Goal: Find specific page/section: Find specific page/section

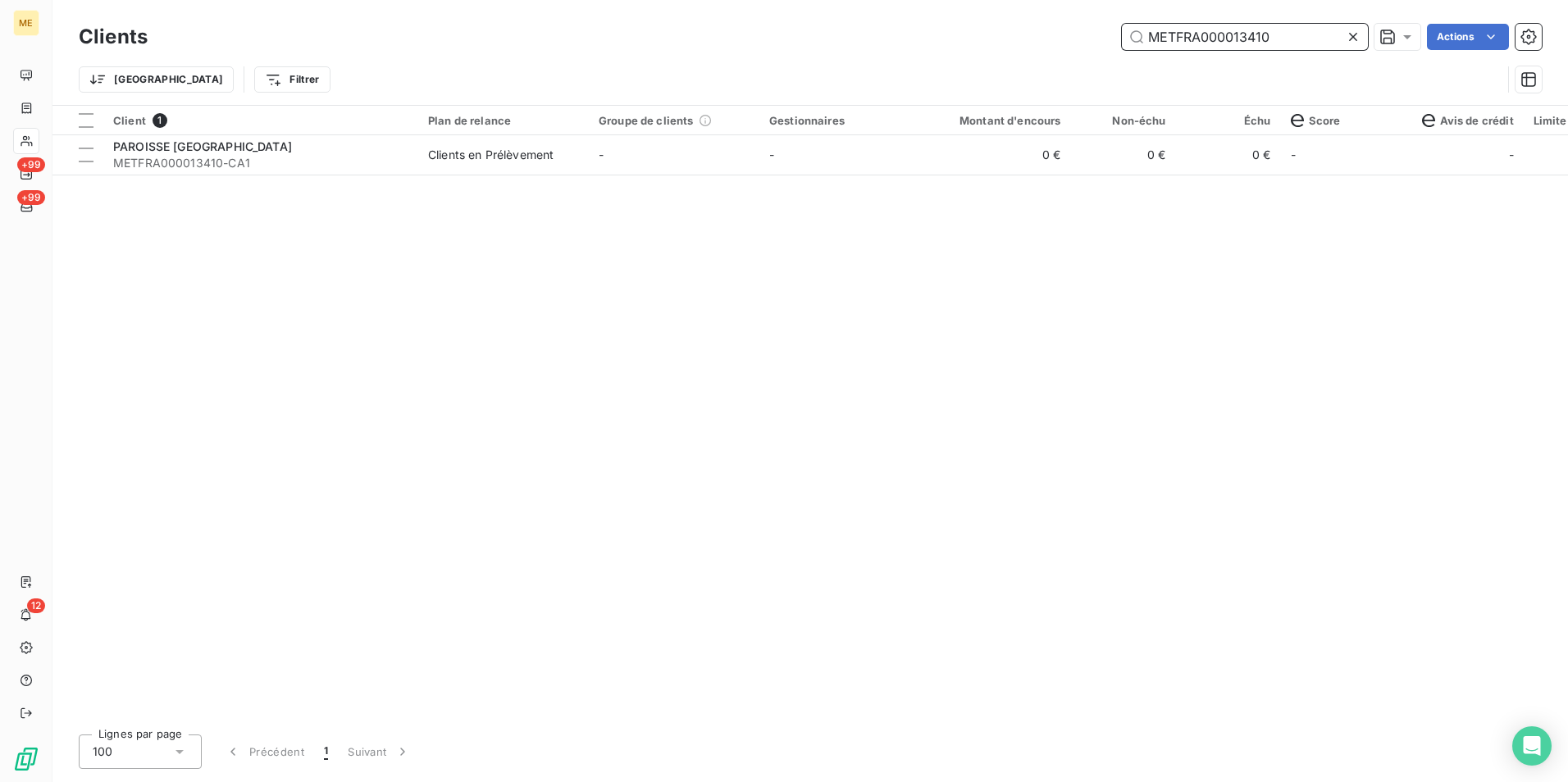
click at [1268, 48] on input "METFRA000013410" at bounding box center [1244, 36] width 246 height 26
drag, startPoint x: 1271, startPoint y: 39, endPoint x: 1027, endPoint y: 457, distance: 484.0
click at [1027, 457] on div "Client 1 Plan de relance Groupe de clients Gestionnaires Montant d'encours Non-…" at bounding box center [809, 414] width 1515 height 616
drag, startPoint x: 1298, startPoint y: 40, endPoint x: 850, endPoint y: 58, distance: 448.4
click at [850, 58] on div "Clients METFRA000013410 Actions Trier Filtrer" at bounding box center [810, 61] width 1463 height 85
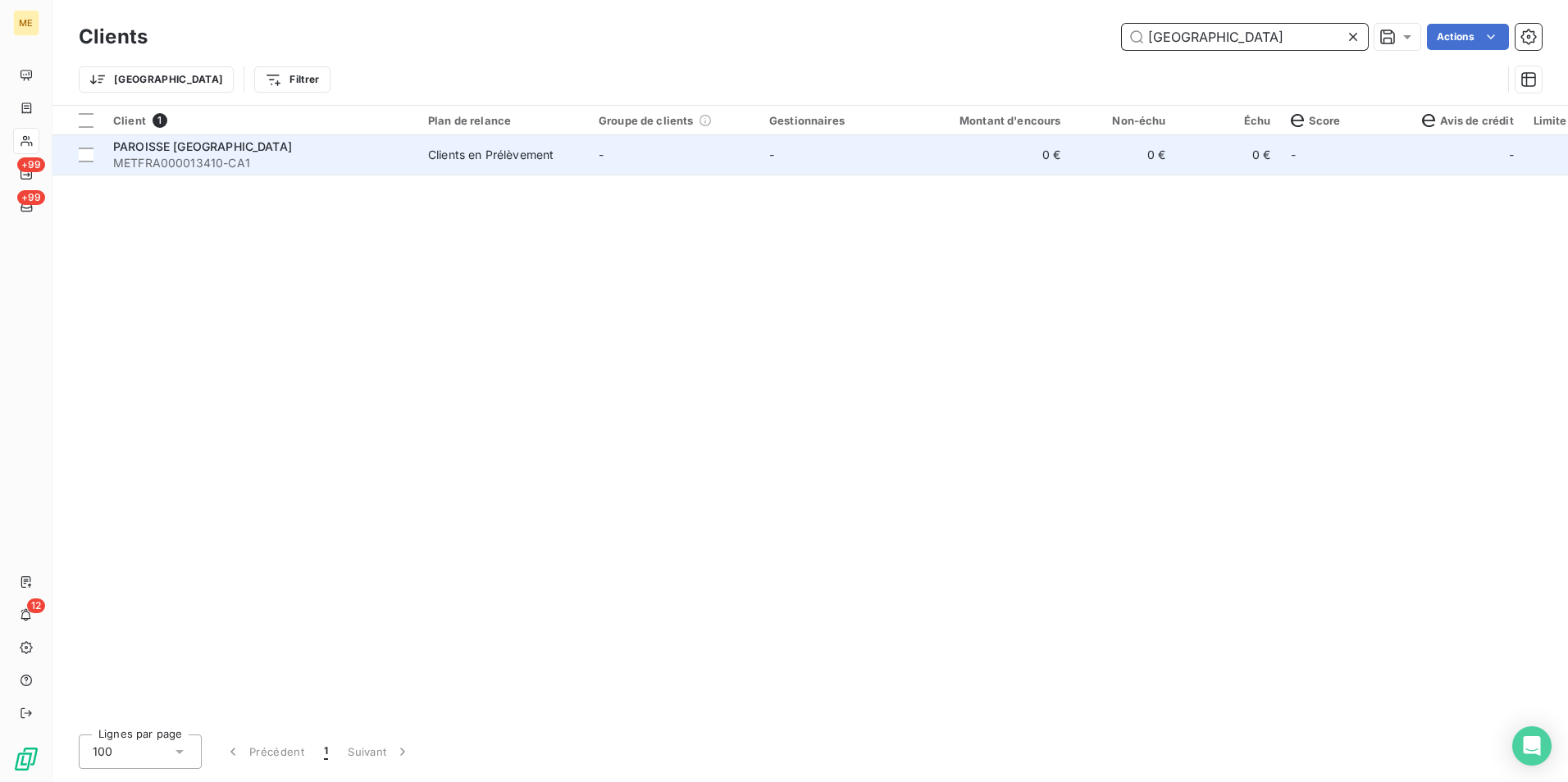
type input "[GEOGRAPHIC_DATA]"
click at [275, 172] on td "PAROISSE [GEOGRAPHIC_DATA] METFRA000013410-CA1" at bounding box center [261, 155] width 315 height 40
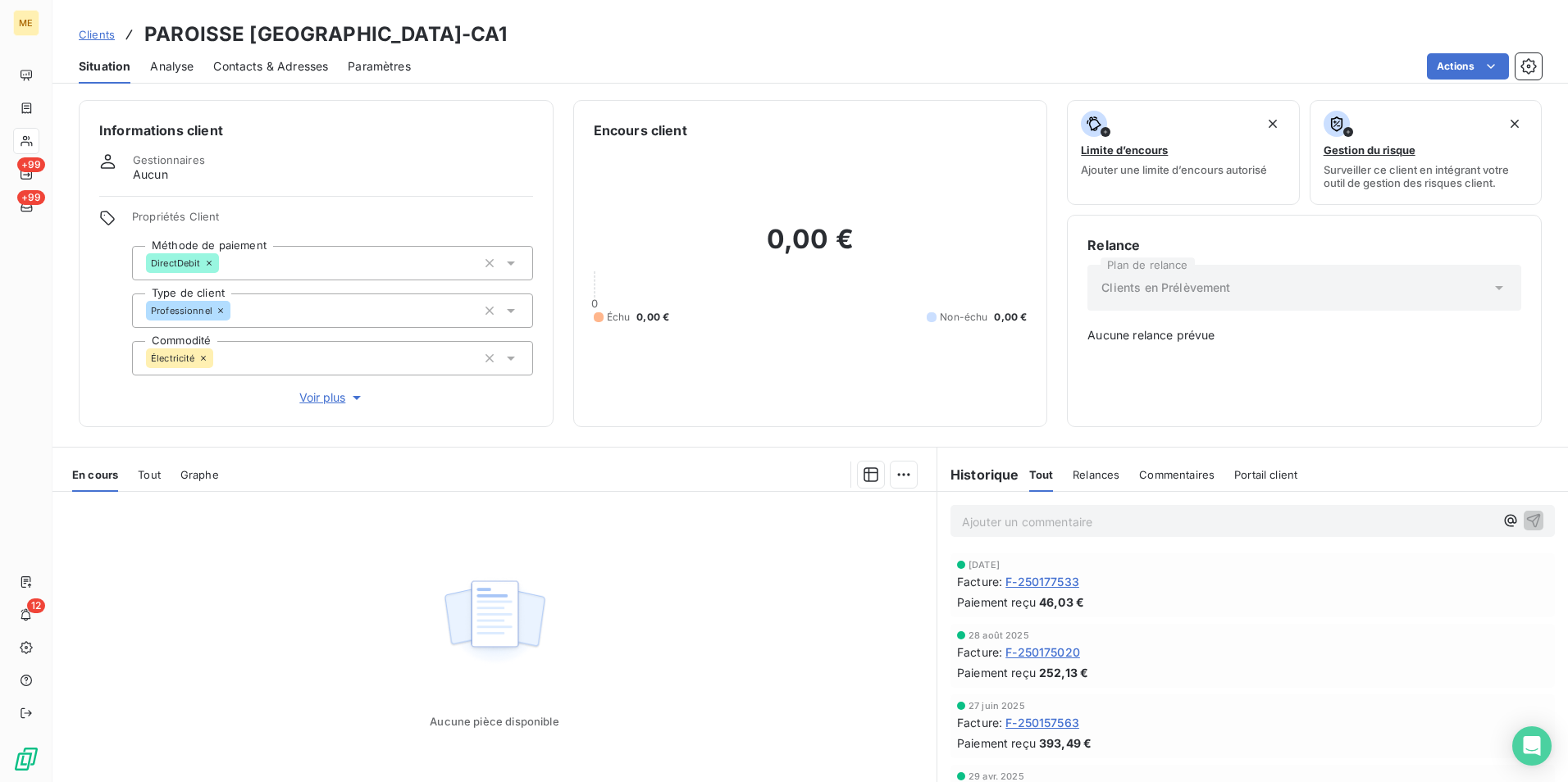
click at [1001, 520] on p "Ajouter un commentaire ﻿" at bounding box center [1227, 521] width 532 height 20
click at [1066, 520] on span "D2025-15730 D2025-15736 01197395010704" at bounding box center [1089, 520] width 254 height 14
drag, startPoint x: 1034, startPoint y: 523, endPoint x: 1104, endPoint y: 522, distance: 70.0
click at [1104, 522] on span "D2025-15730 D2025-15736 01197395010704" at bounding box center [1089, 520] width 254 height 14
copy span "D2025-15736"
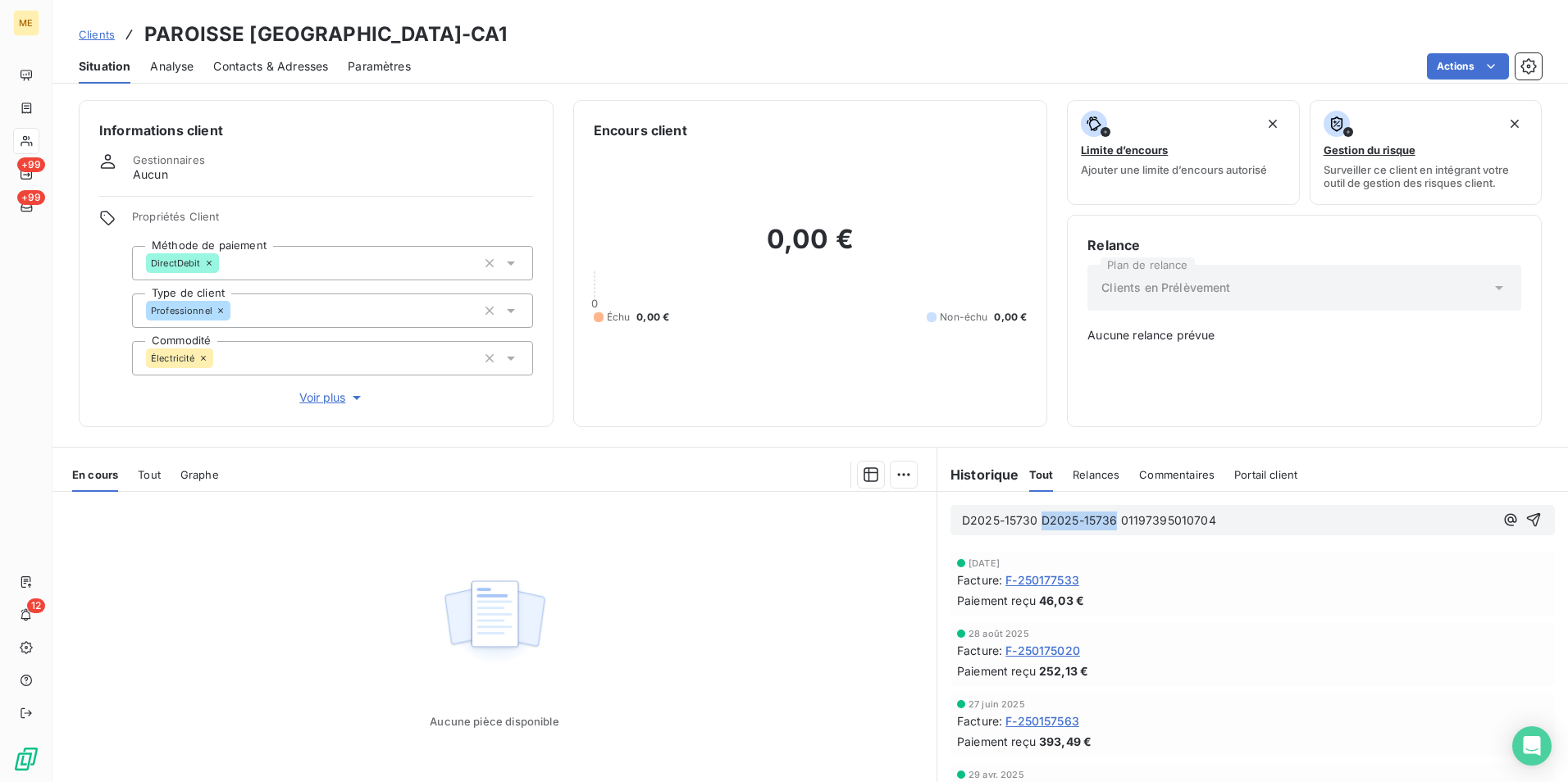
click at [1041, 515] on span "D2025-15730 D2025-15736 01197395010704" at bounding box center [1089, 520] width 254 height 14
click at [1030, 514] on span "D2025-15730 D2025-15736 01197395010704" at bounding box center [1089, 520] width 254 height 14
drag, startPoint x: 1123, startPoint y: 521, endPoint x: 1269, endPoint y: 521, distance: 146.0
click at [1269, 521] on p "D2025-15730 + D2025-15736 01197395010704" at bounding box center [1227, 520] width 532 height 18
click at [954, 524] on div "D2025-15730 + D2025-15736" at bounding box center [1253, 520] width 604 height 30
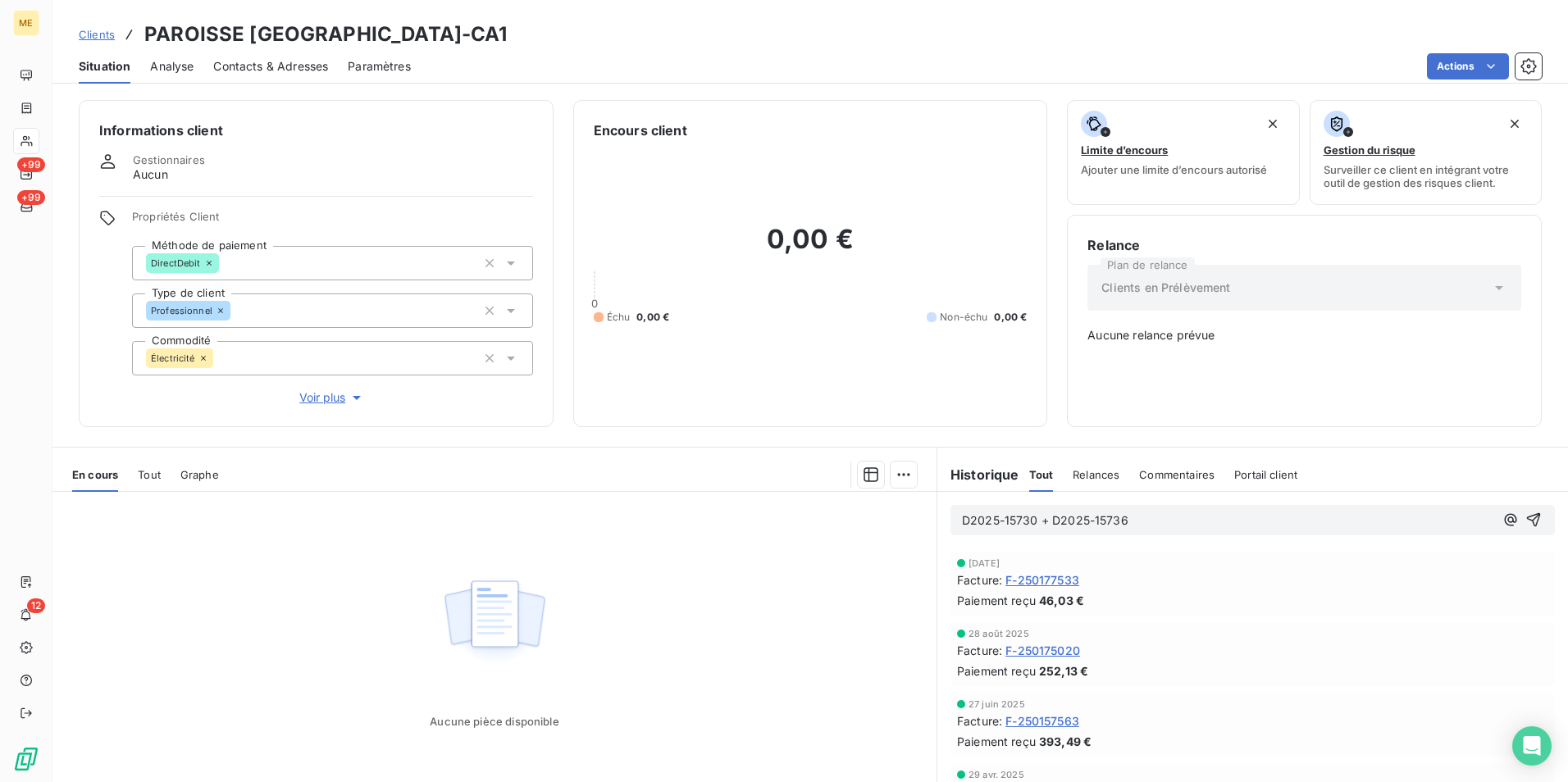
click at [961, 519] on span "D2025-15730 + D2025-15736" at bounding box center [1045, 520] width 167 height 14
click at [961, 519] on span "Dossier Médiateur D2025-15730 + D2025-15736" at bounding box center [1096, 520] width 269 height 14
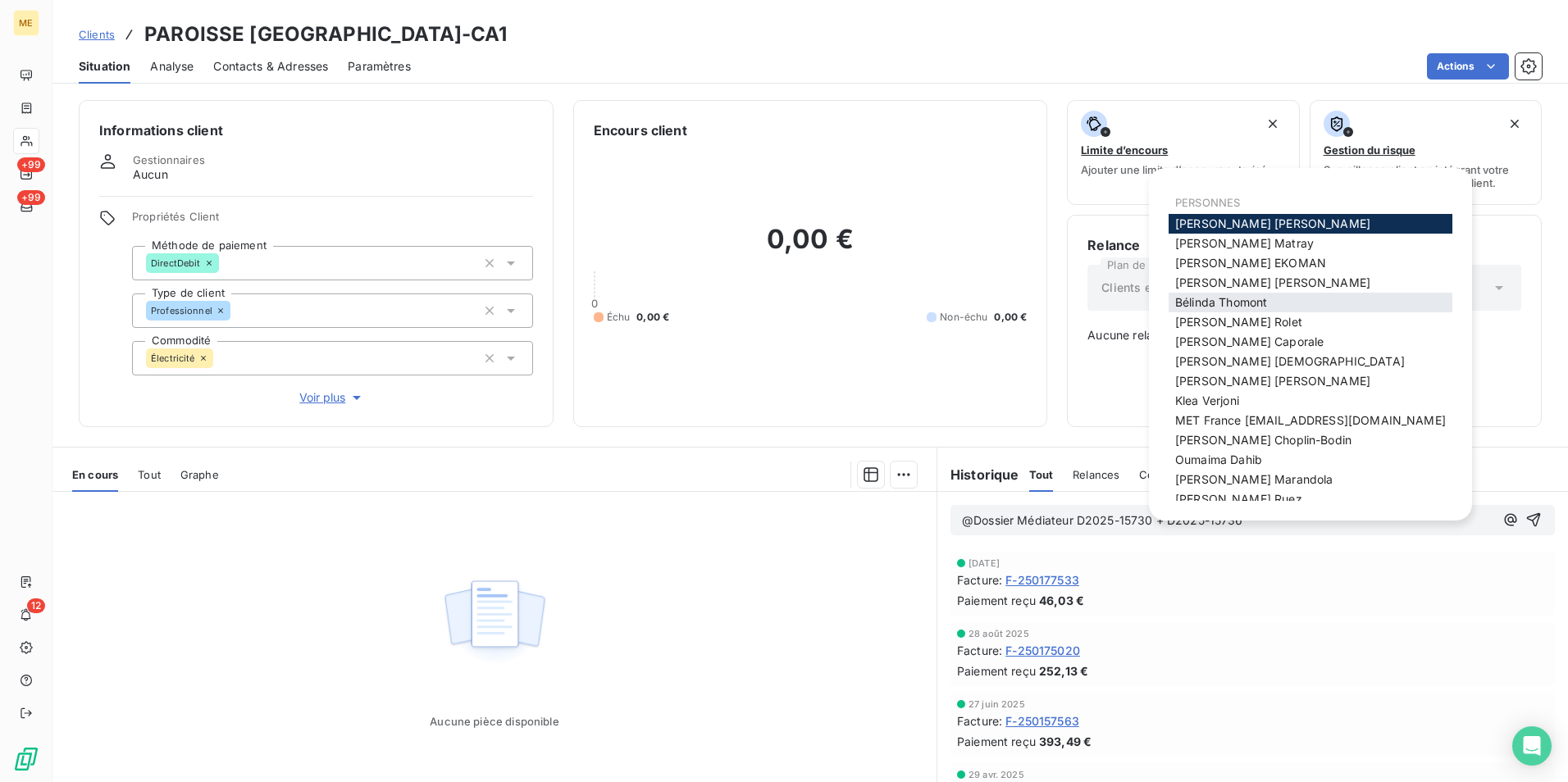
click at [1209, 303] on span "[PERSON_NAME]" at bounding box center [1221, 302] width 92 height 14
click at [1224, 245] on span "[PERSON_NAME]" at bounding box center [1244, 243] width 139 height 14
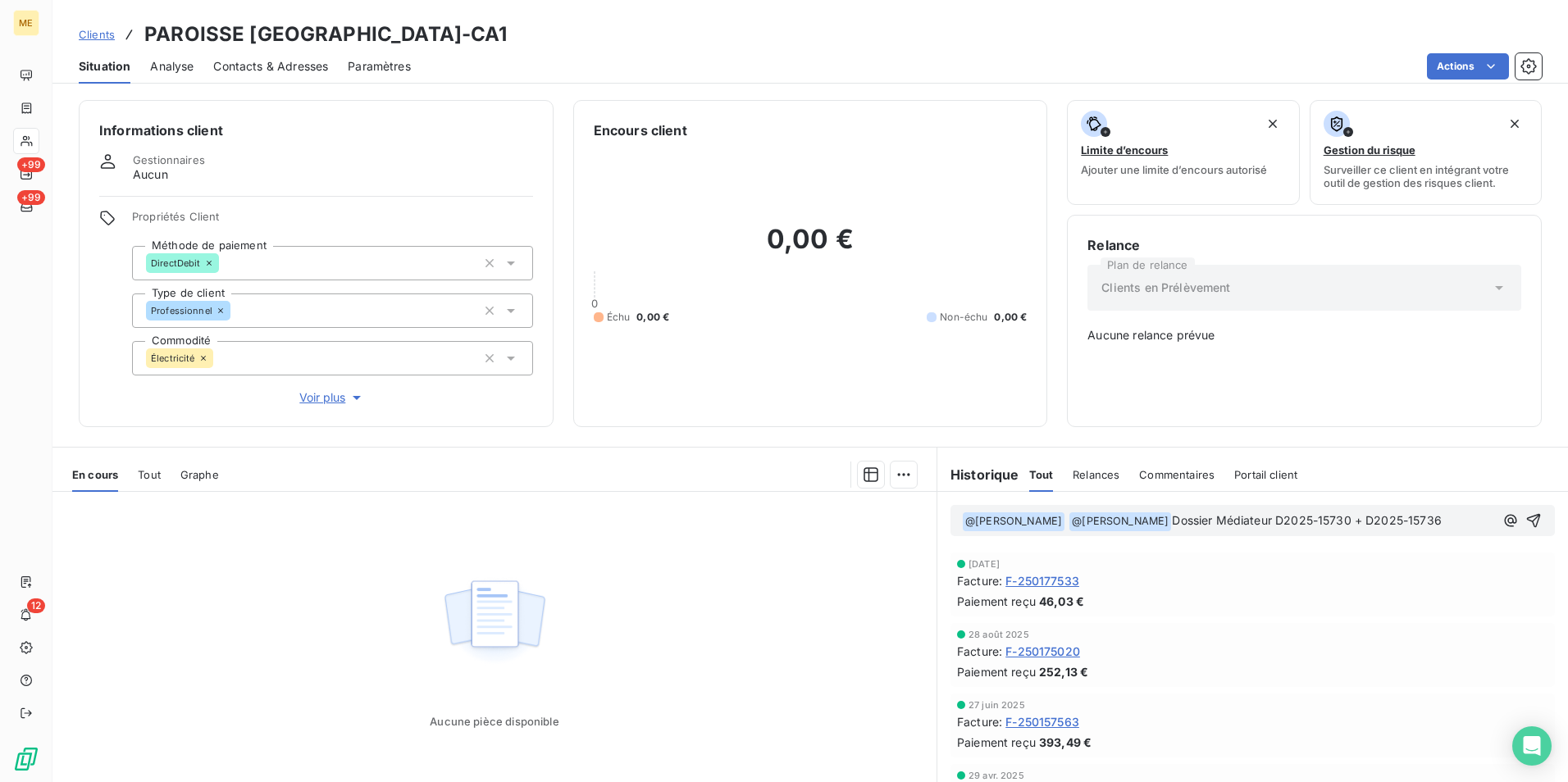
click at [1433, 508] on div "﻿ @ [PERSON_NAME] ﻿ @ [PERSON_NAME] ﻿ Dossier Médiateur D2025-15730 + D2025-157…" at bounding box center [1253, 520] width 604 height 31
click at [1436, 523] on p "﻿ @ [PERSON_NAME] ﻿ @ [PERSON_NAME] ﻿ Dossier Médiateur D2025-15730 + D2025-157…" at bounding box center [1227, 520] width 532 height 19
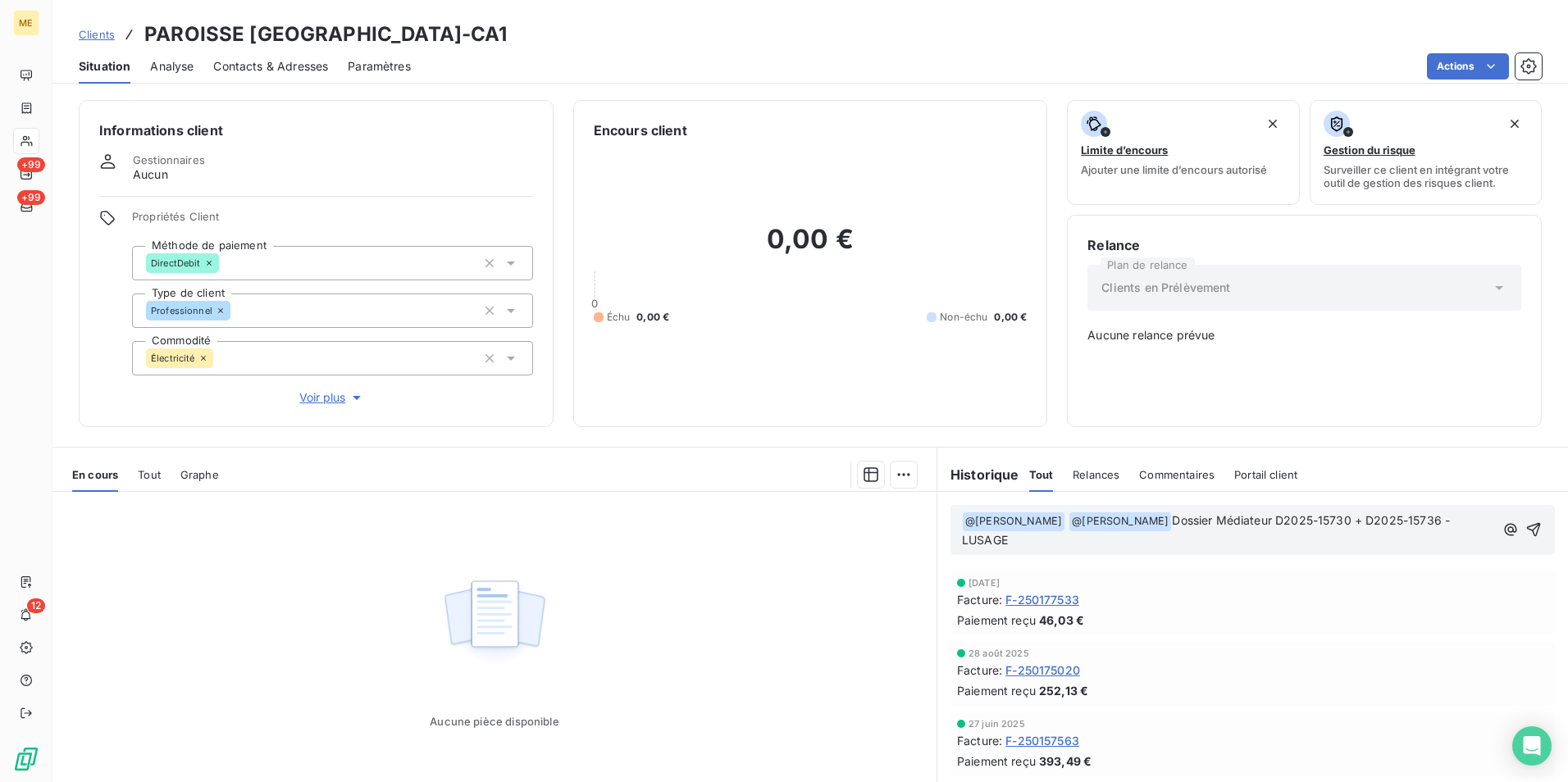
click at [1427, 522] on span "Dossier Médiateur D2025-15730 + D2025-15736 - LUSAGE" at bounding box center [1207, 530] width 491 height 34
click at [1422, 521] on span "Dossier Médiateur D2025-15730 + D2025-15736 - LUSAGE" at bounding box center [1207, 530] width 491 height 34
click at [1527, 522] on icon "button" at bounding box center [1534, 529] width 16 height 16
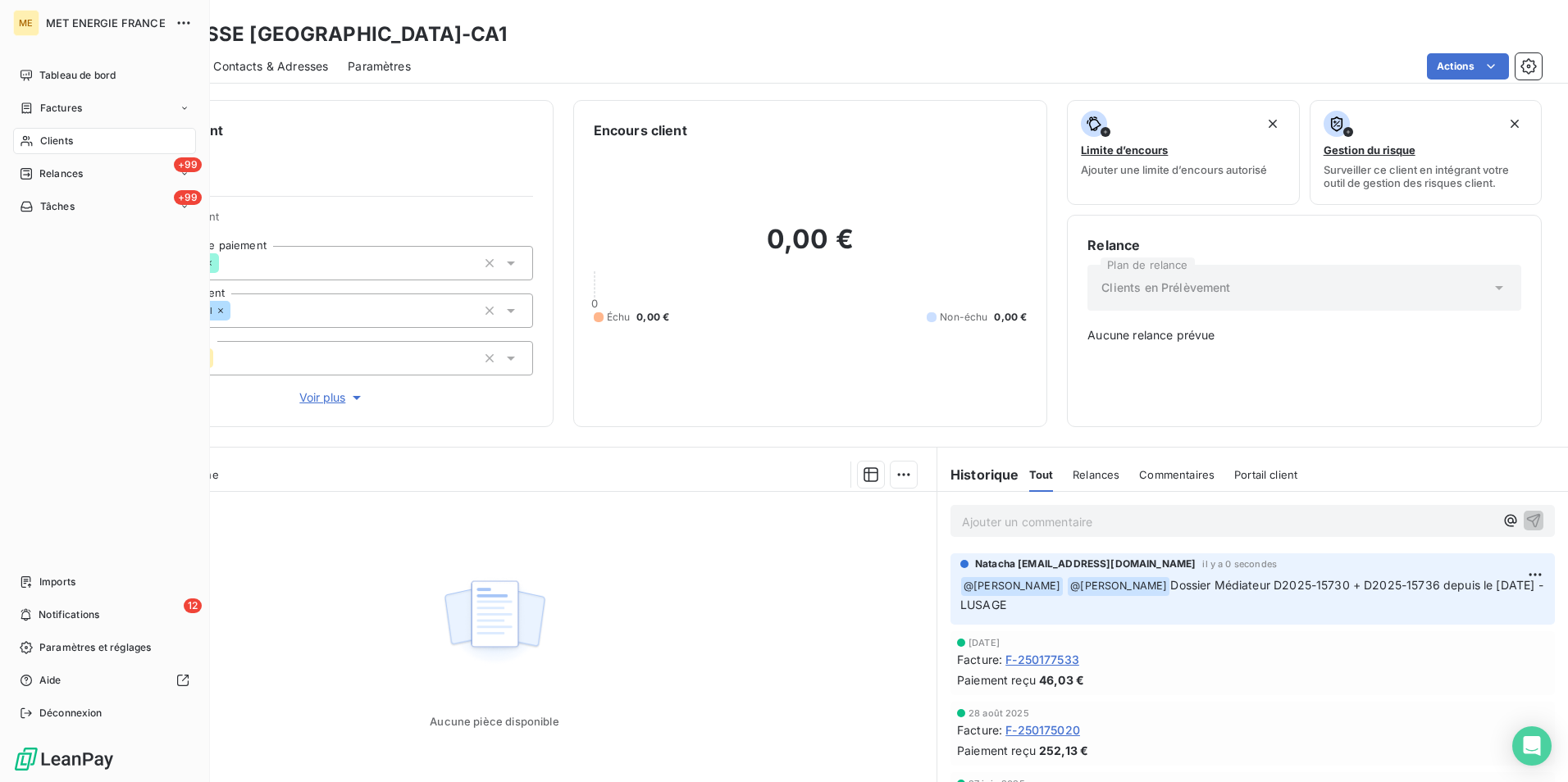
click at [64, 144] on span "Clients" at bounding box center [56, 141] width 33 height 15
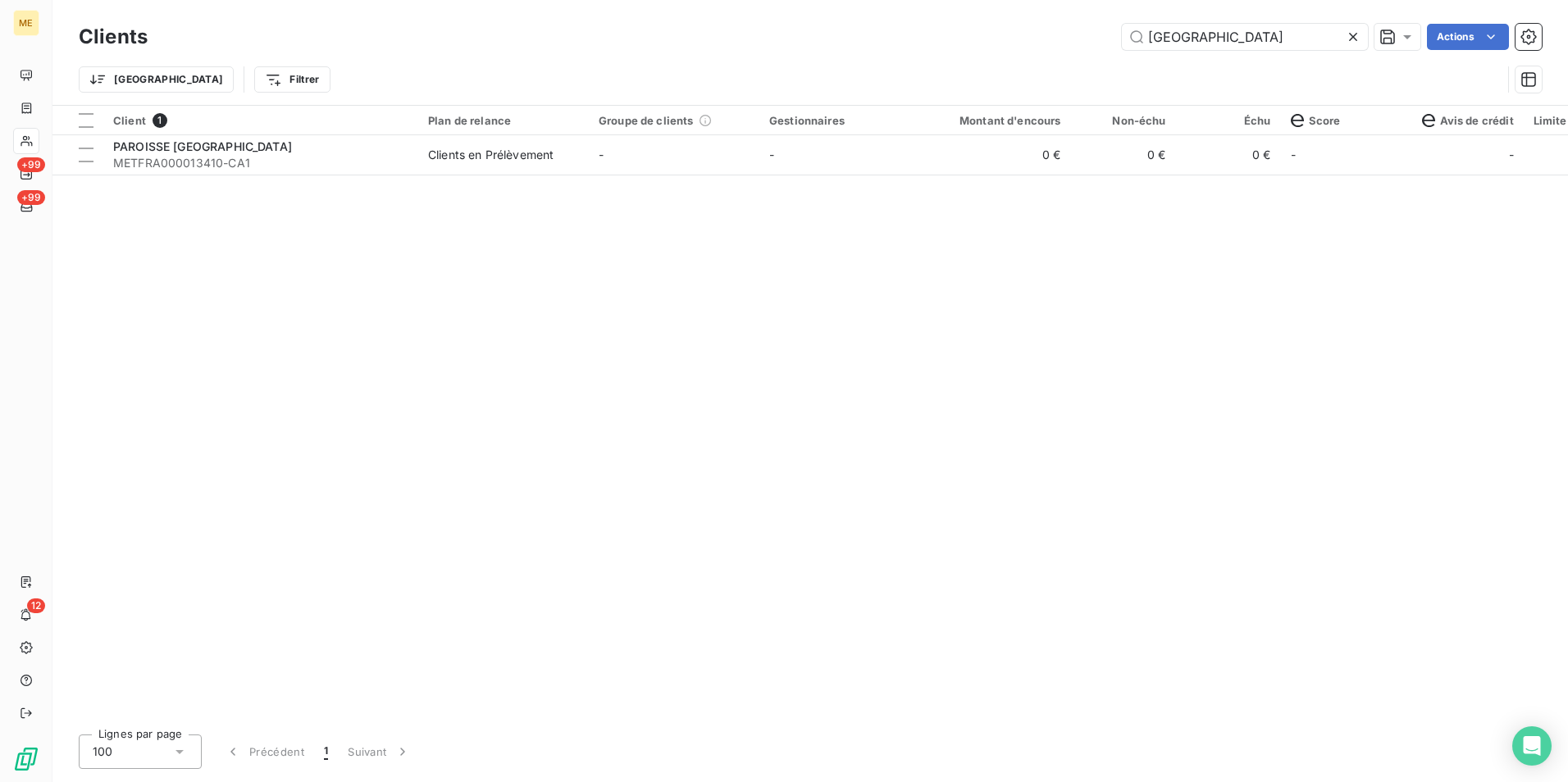
drag, startPoint x: 1277, startPoint y: 29, endPoint x: 872, endPoint y: 56, distance: 405.9
click at [872, 56] on div "Clients paroisse sainte Actions [GEOGRAPHIC_DATA] Filtrer" at bounding box center [810, 61] width 1463 height 85
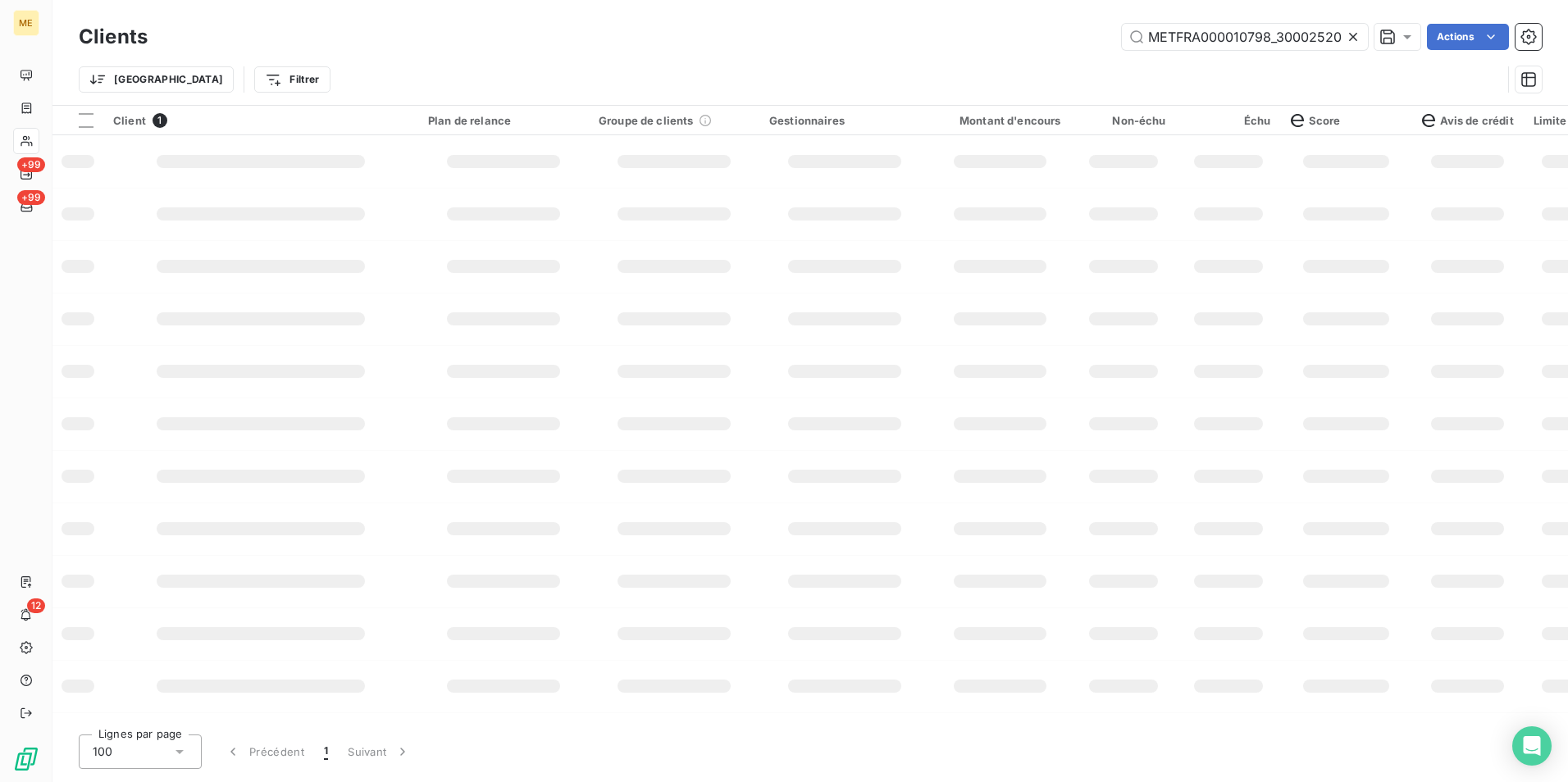
scroll to position [0, 45]
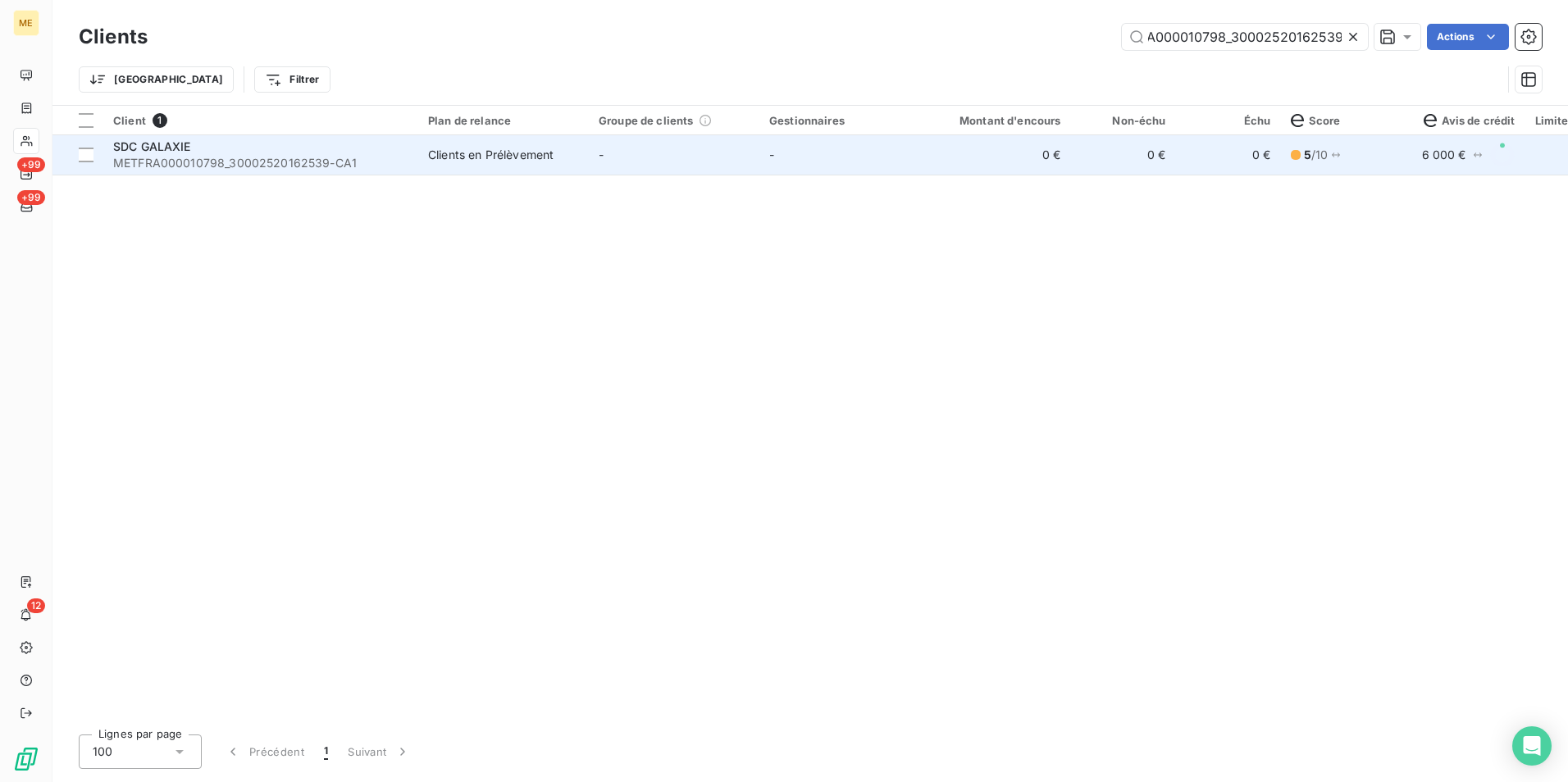
type input "METFRA000010798_30002520162539"
click at [871, 166] on td "-" at bounding box center [845, 155] width 171 height 40
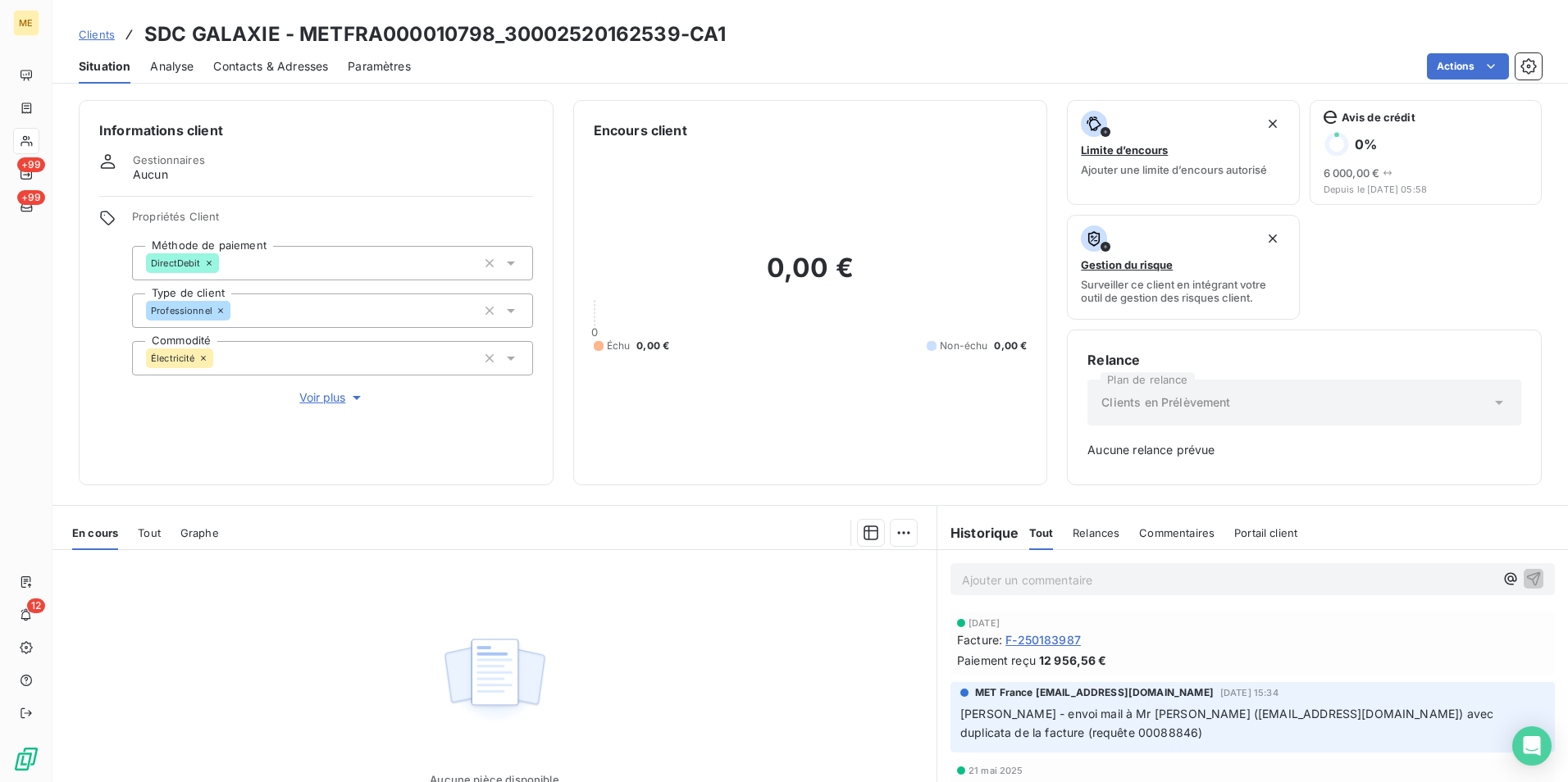
click at [999, 588] on p "Ajouter un commentaire ﻿" at bounding box center [1227, 579] width 532 height 20
click at [954, 575] on div "Dossier Médiateur D2025-13779 depuis le [DATE] - SDC LA GALAXIE" at bounding box center [1253, 579] width 604 height 30
click at [961, 576] on span "Dossier Médiateur D2025-13779 depuis le [DATE] - SDC LA GALAXIE" at bounding box center [1152, 578] width 381 height 14
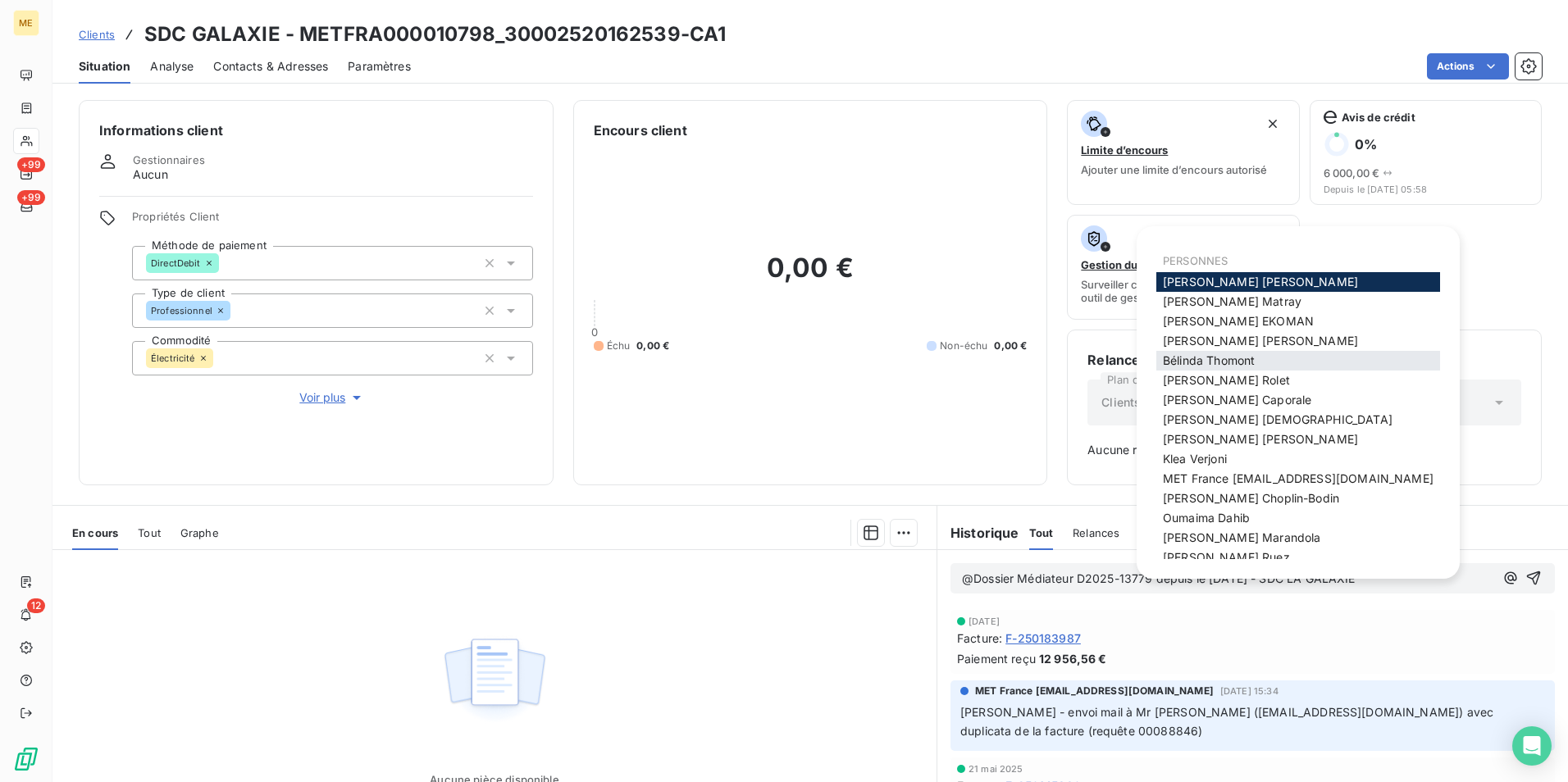
click at [1254, 361] on span "[PERSON_NAME]" at bounding box center [1208, 360] width 92 height 14
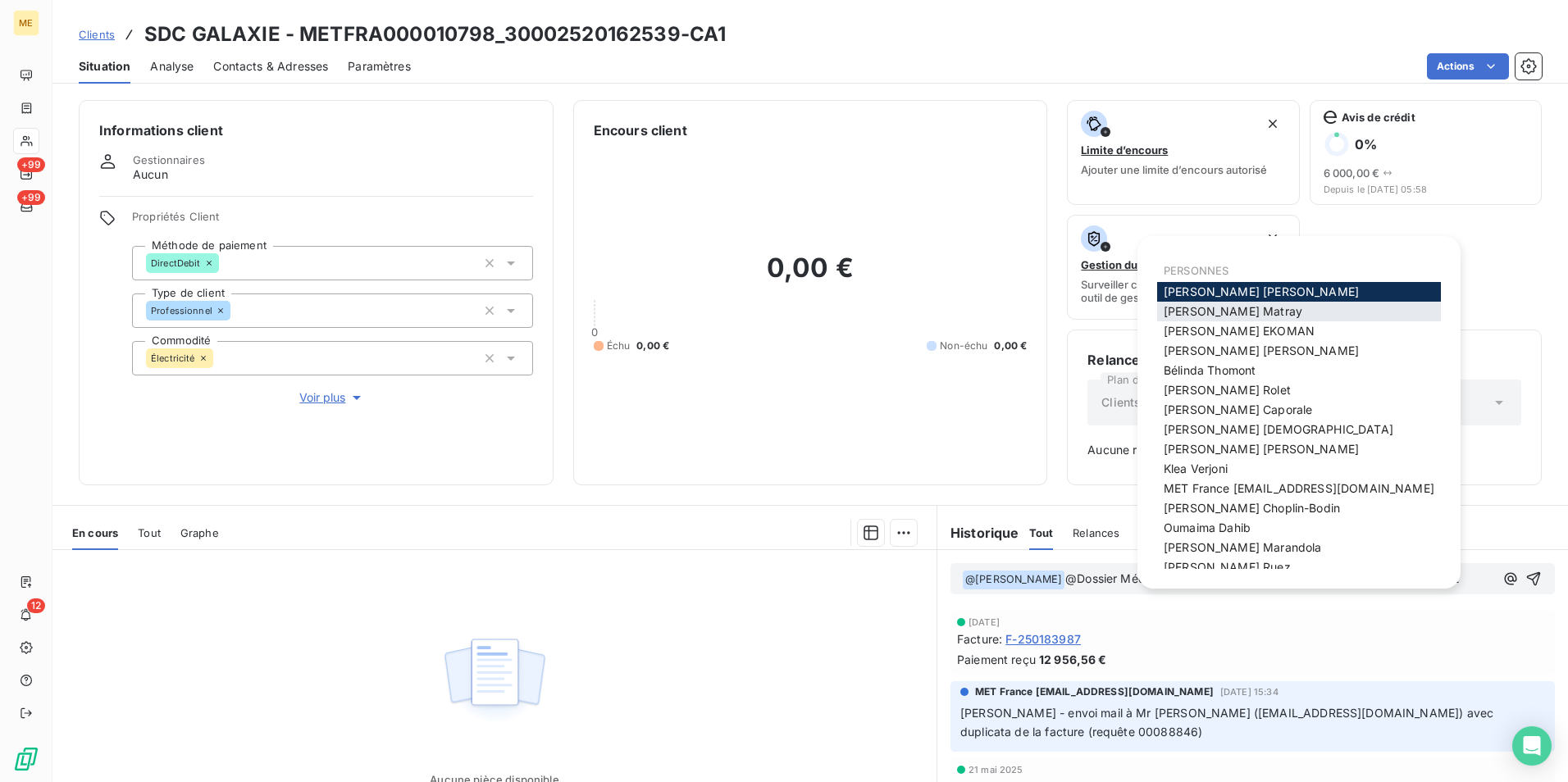
click at [1186, 307] on span "[PERSON_NAME]" at bounding box center [1232, 311] width 139 height 14
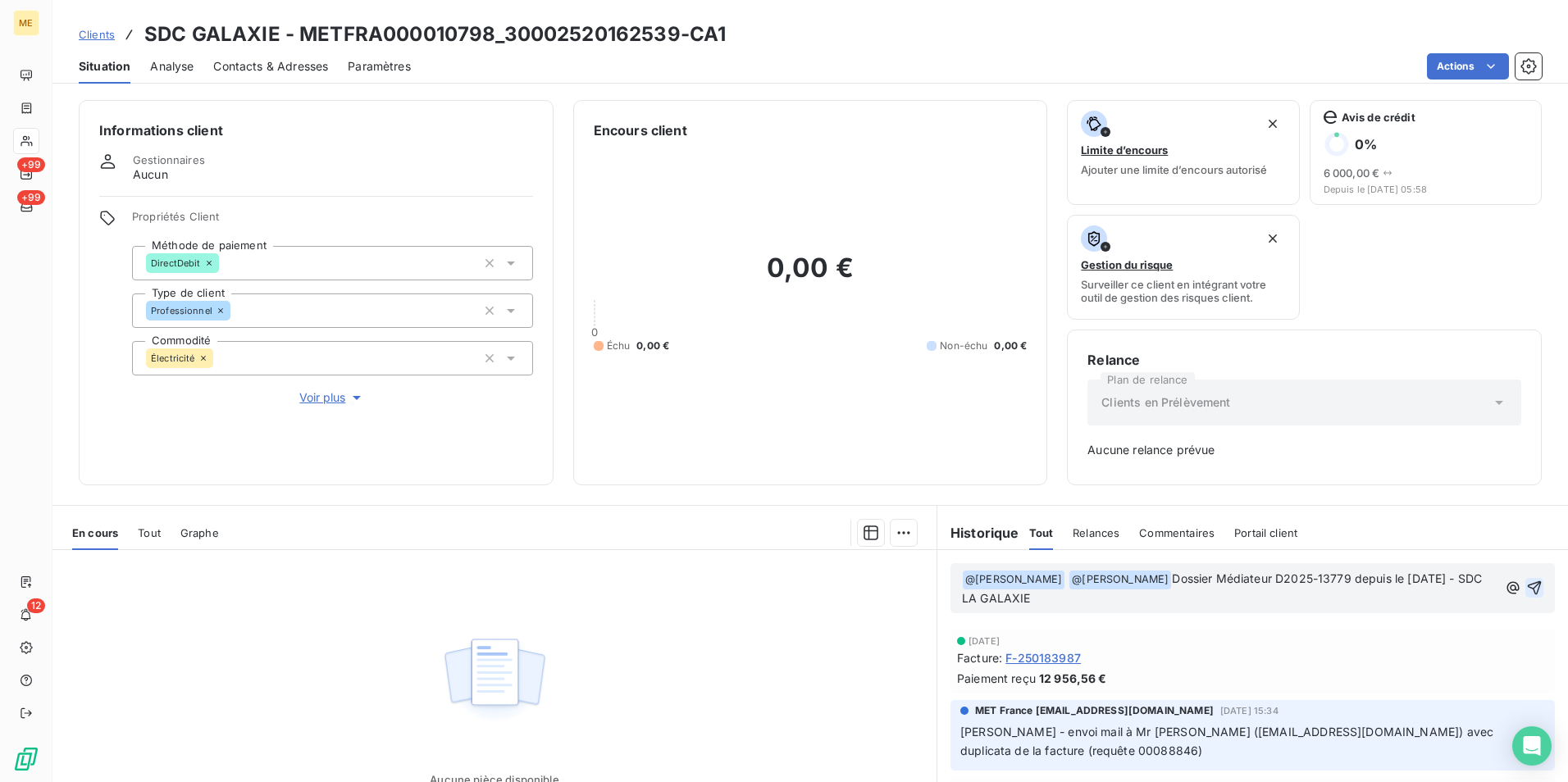
click at [1526, 579] on icon "button" at bounding box center [1534, 587] width 16 height 16
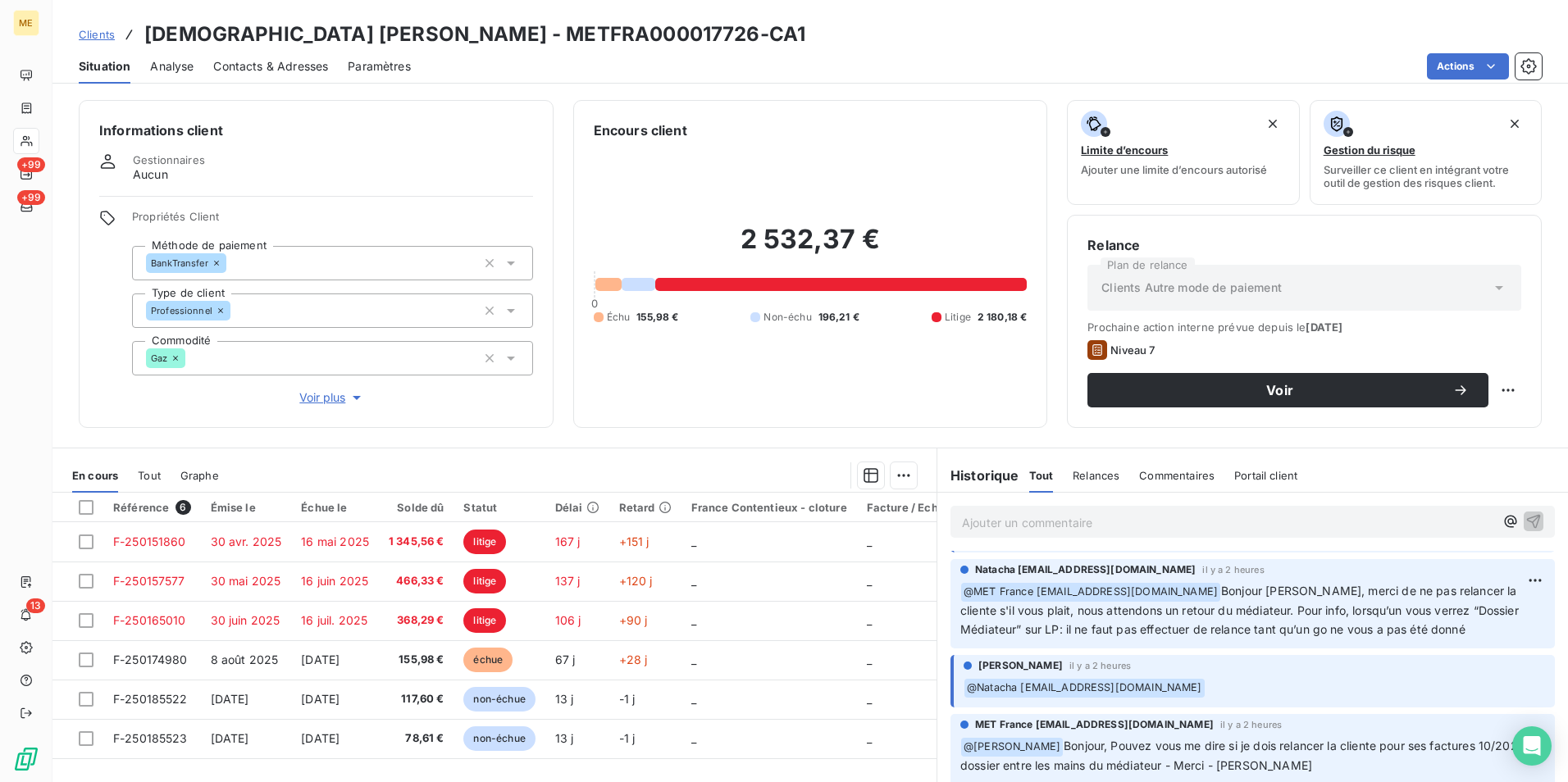
scroll to position [82, 0]
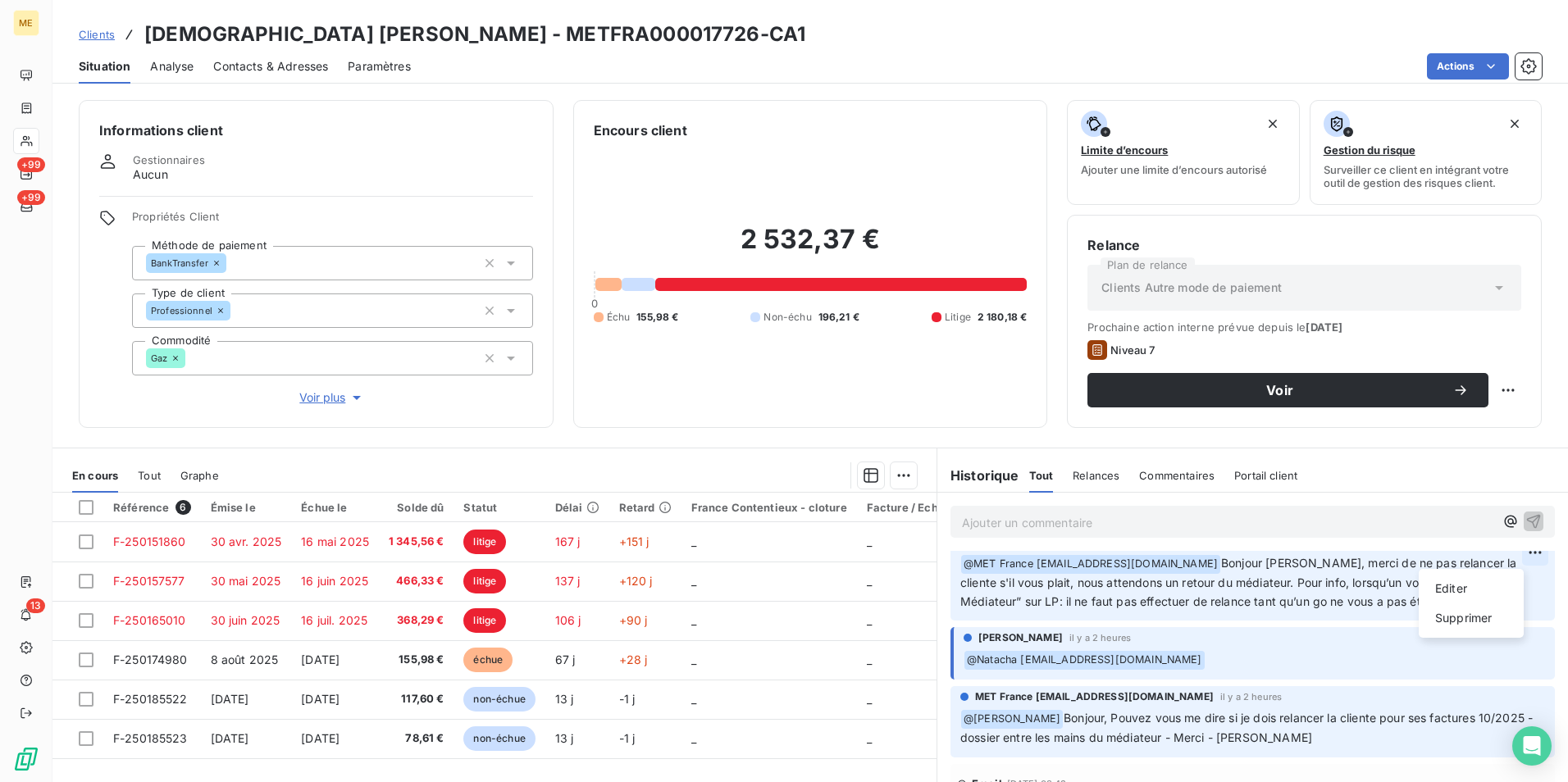
click at [1512, 552] on html "ME +99 +99 13 Clients DIEUX [PERSON_NAME] - METFRA000017726-CA1 Situation Analy…" at bounding box center [784, 391] width 1568 height 782
click at [1474, 595] on div "Editer" at bounding box center [1470, 588] width 92 height 26
click at [1359, 580] on span "Bonjour Valérie, merci de ne pas relancer la cliente s'il vous plait, nous atte…" at bounding box center [1241, 582] width 562 height 52
click at [1530, 576] on icon "button" at bounding box center [1537, 581] width 14 height 14
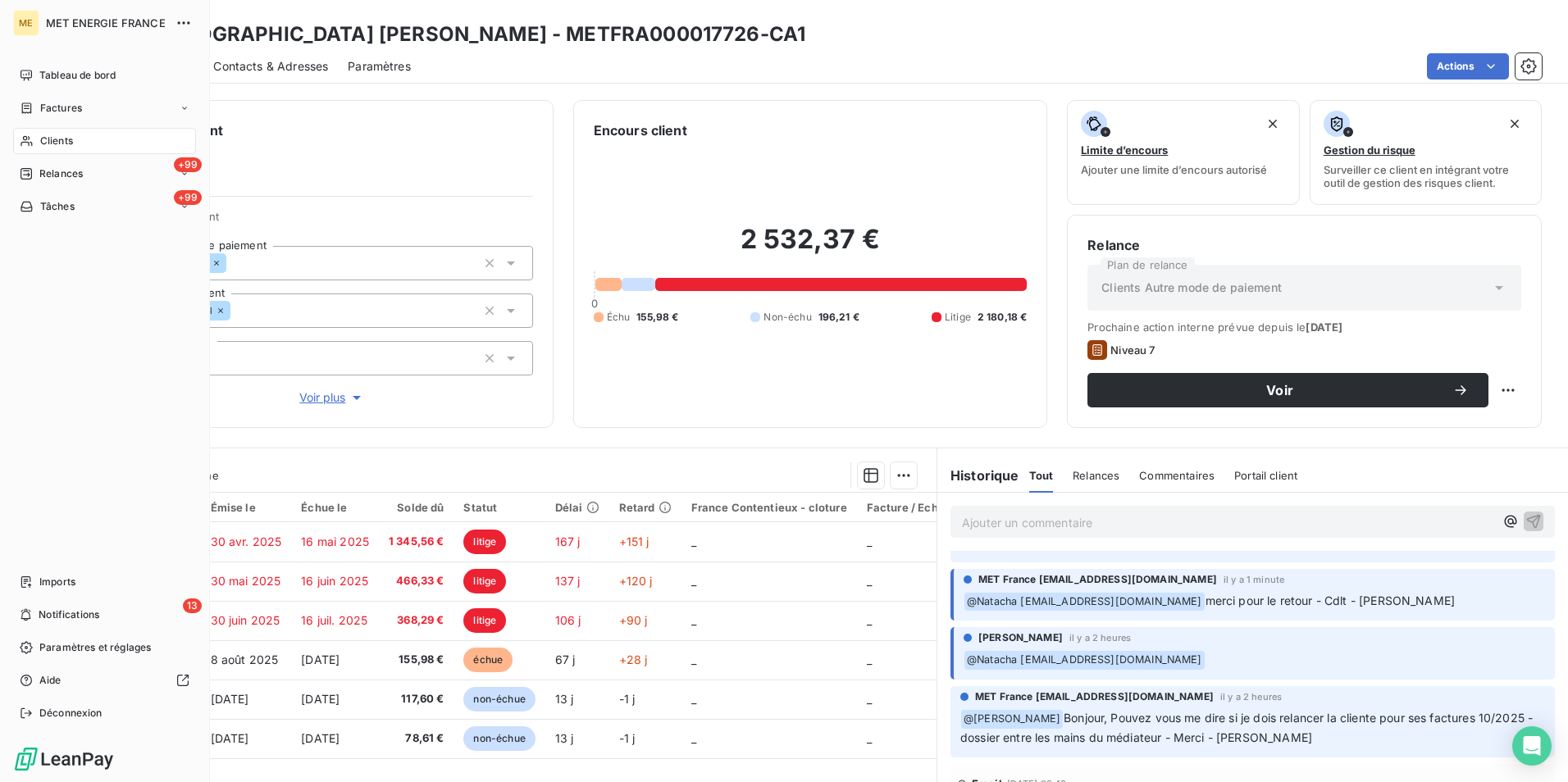
click at [42, 146] on span "Clients" at bounding box center [56, 141] width 33 height 15
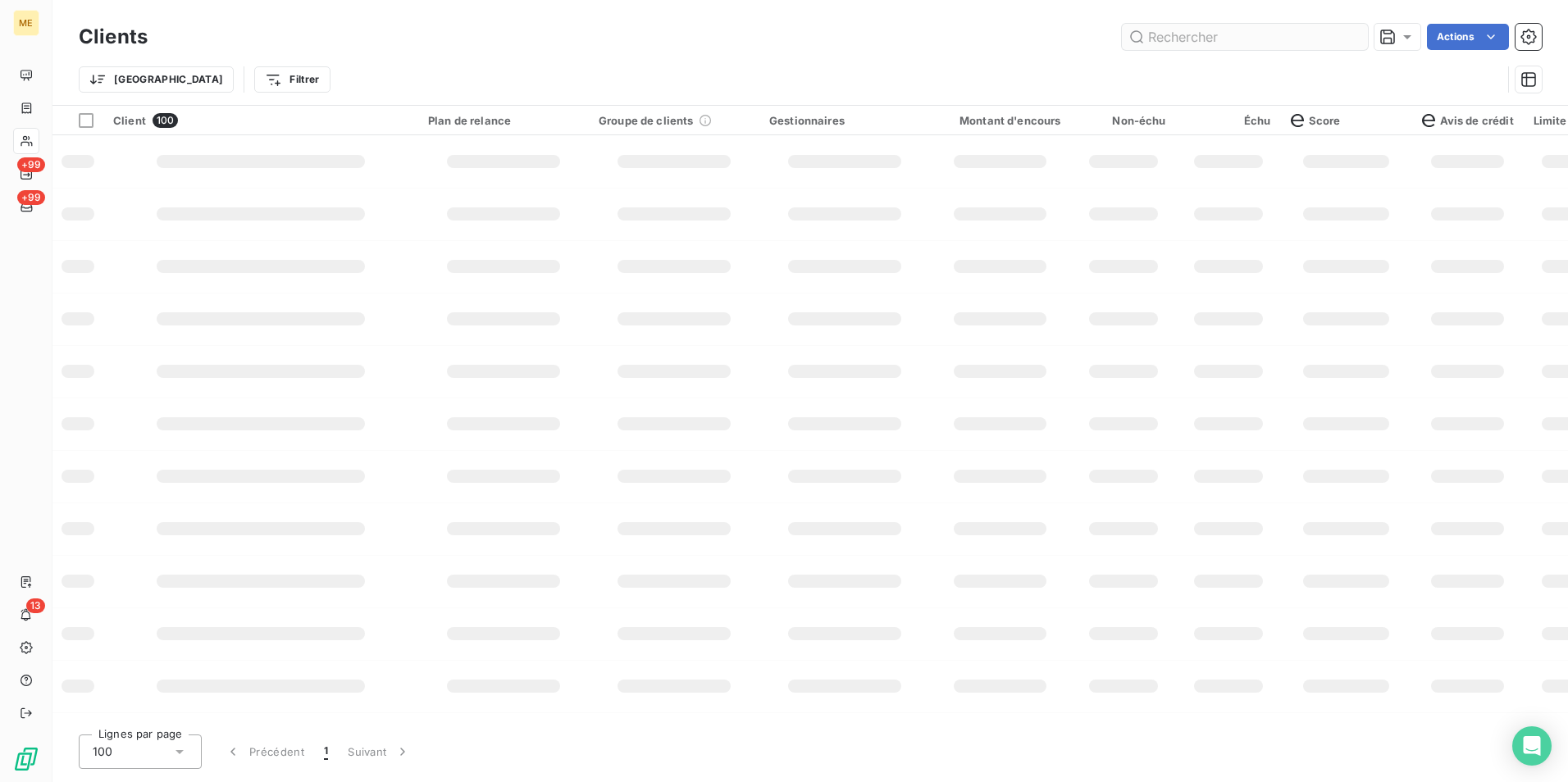
click at [1253, 42] on input "text" at bounding box center [1244, 36] width 246 height 26
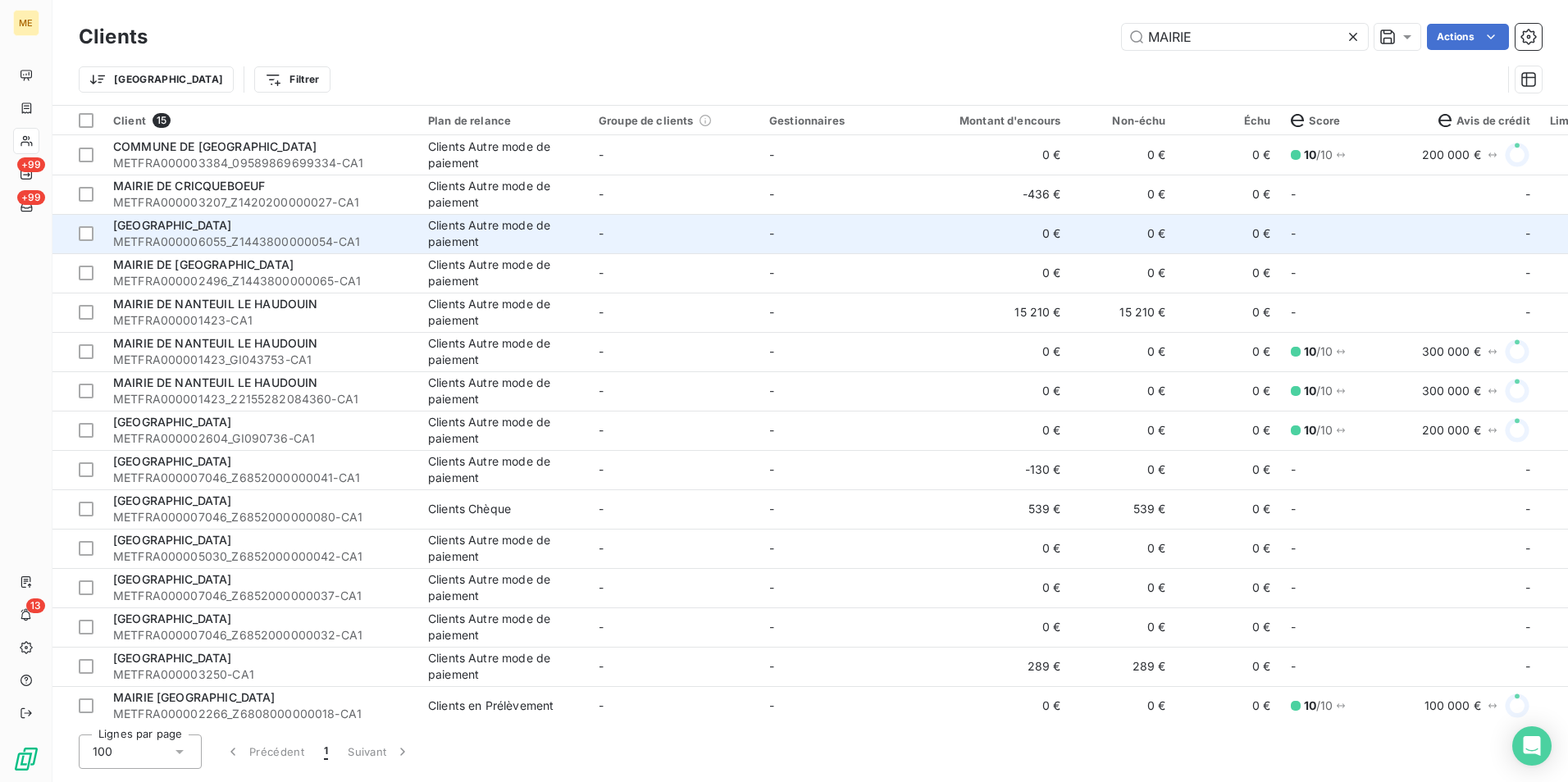
scroll to position [12, 0]
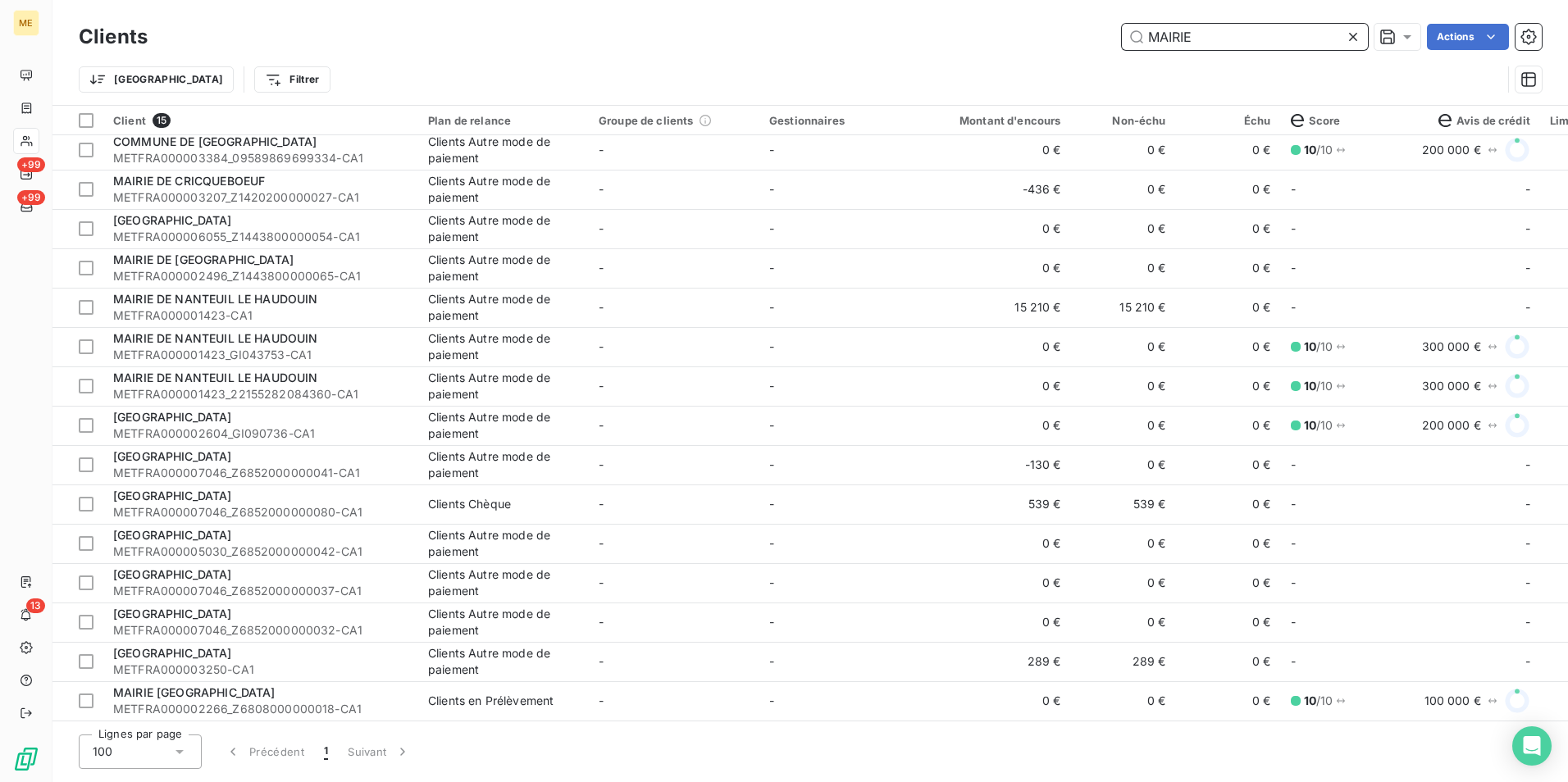
drag, startPoint x: 1174, startPoint y: 35, endPoint x: 1038, endPoint y: 37, distance: 136.0
click at [1038, 37] on div "MAIRIE Actions" at bounding box center [855, 36] width 1375 height 26
paste input "BIGOT"
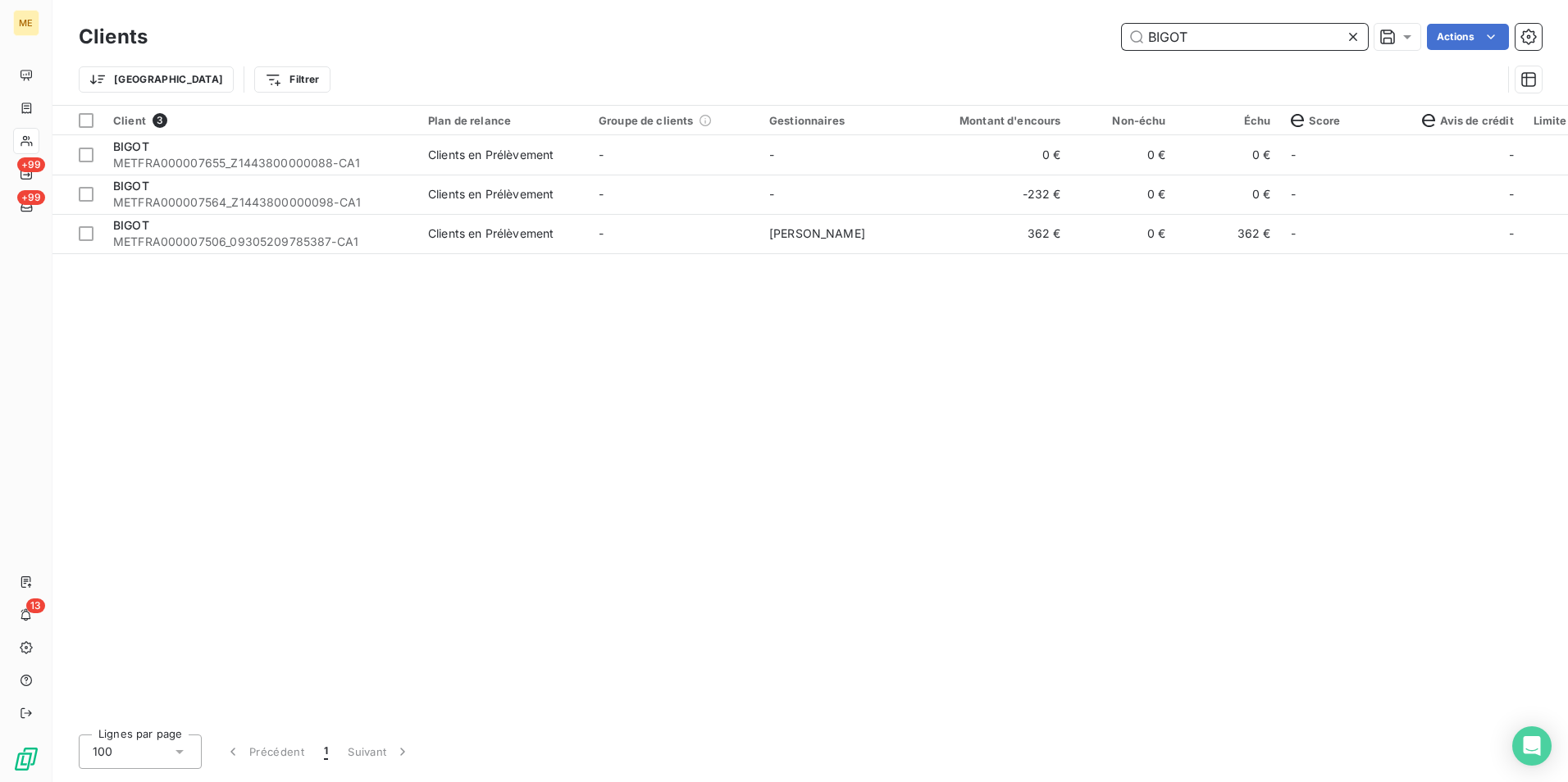
scroll to position [0, 0]
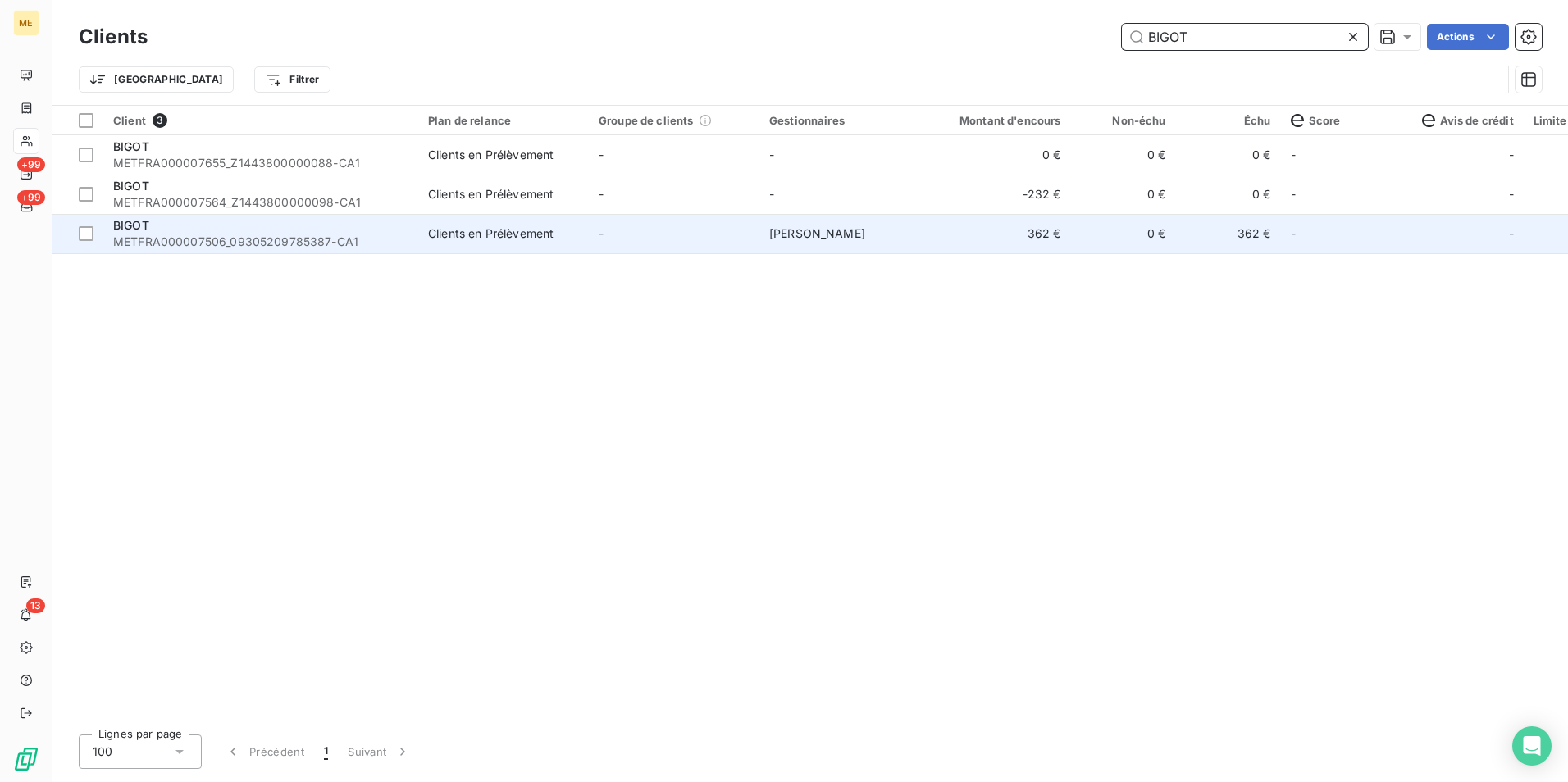
type input "BIGOT"
click at [581, 236] on td "Clients en Prélèvement" at bounding box center [503, 233] width 171 height 40
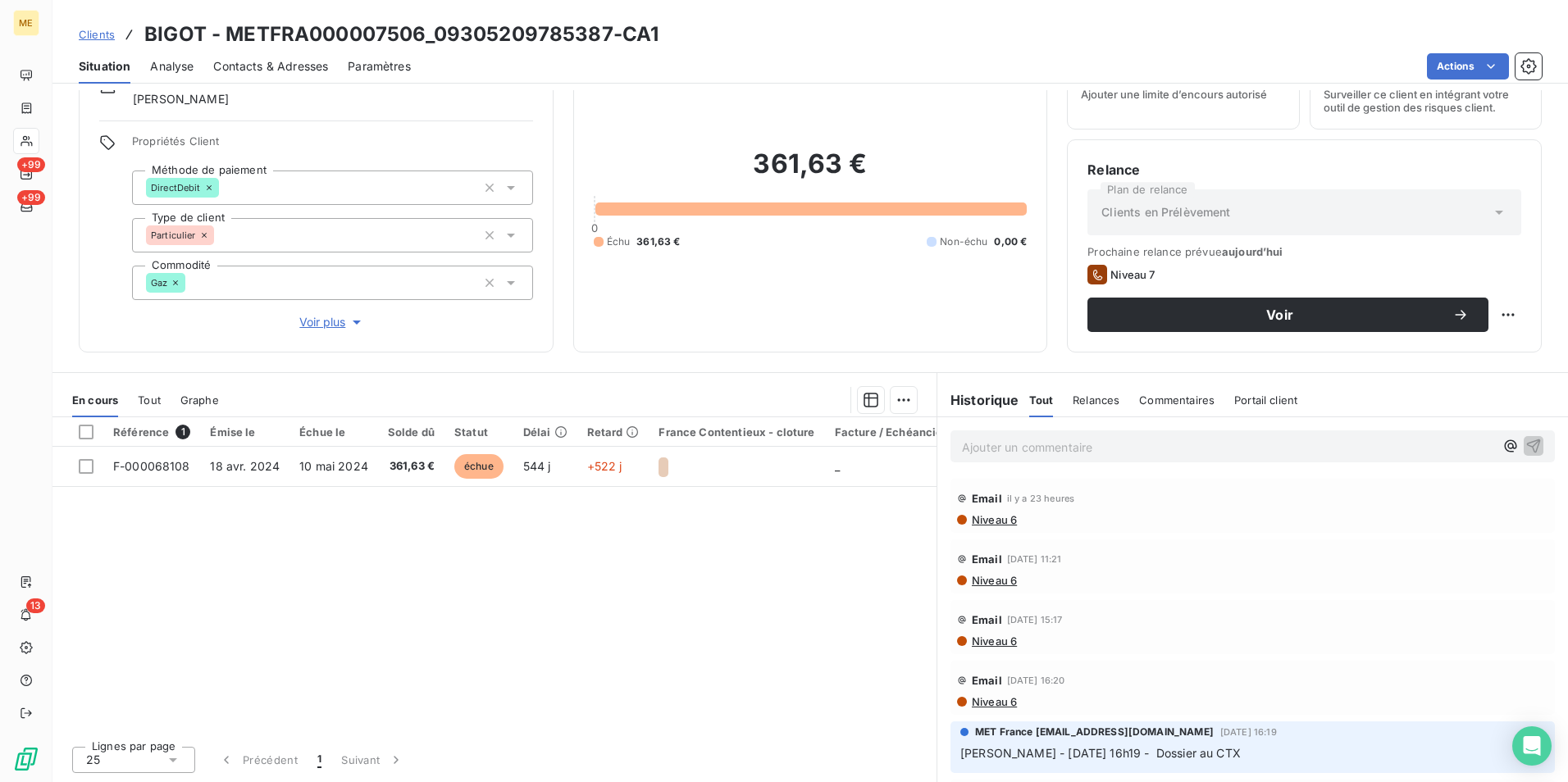
click at [1013, 444] on p "Ajouter un commentaire ﻿" at bounding box center [1227, 447] width 532 height 20
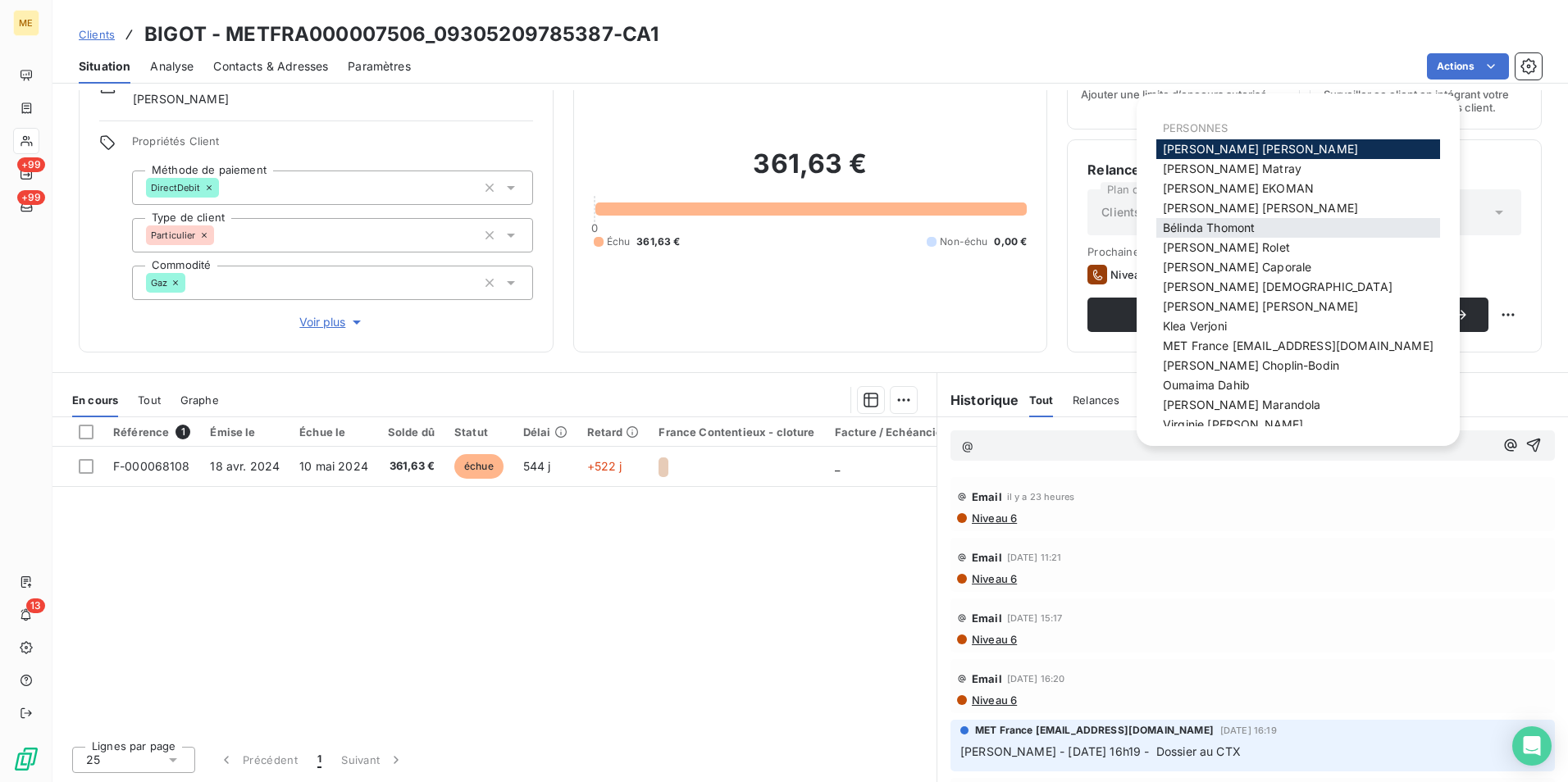
click at [1236, 223] on span "[PERSON_NAME]" at bounding box center [1208, 227] width 92 height 14
click at [1235, 175] on span "[PERSON_NAME]" at bounding box center [1232, 168] width 139 height 14
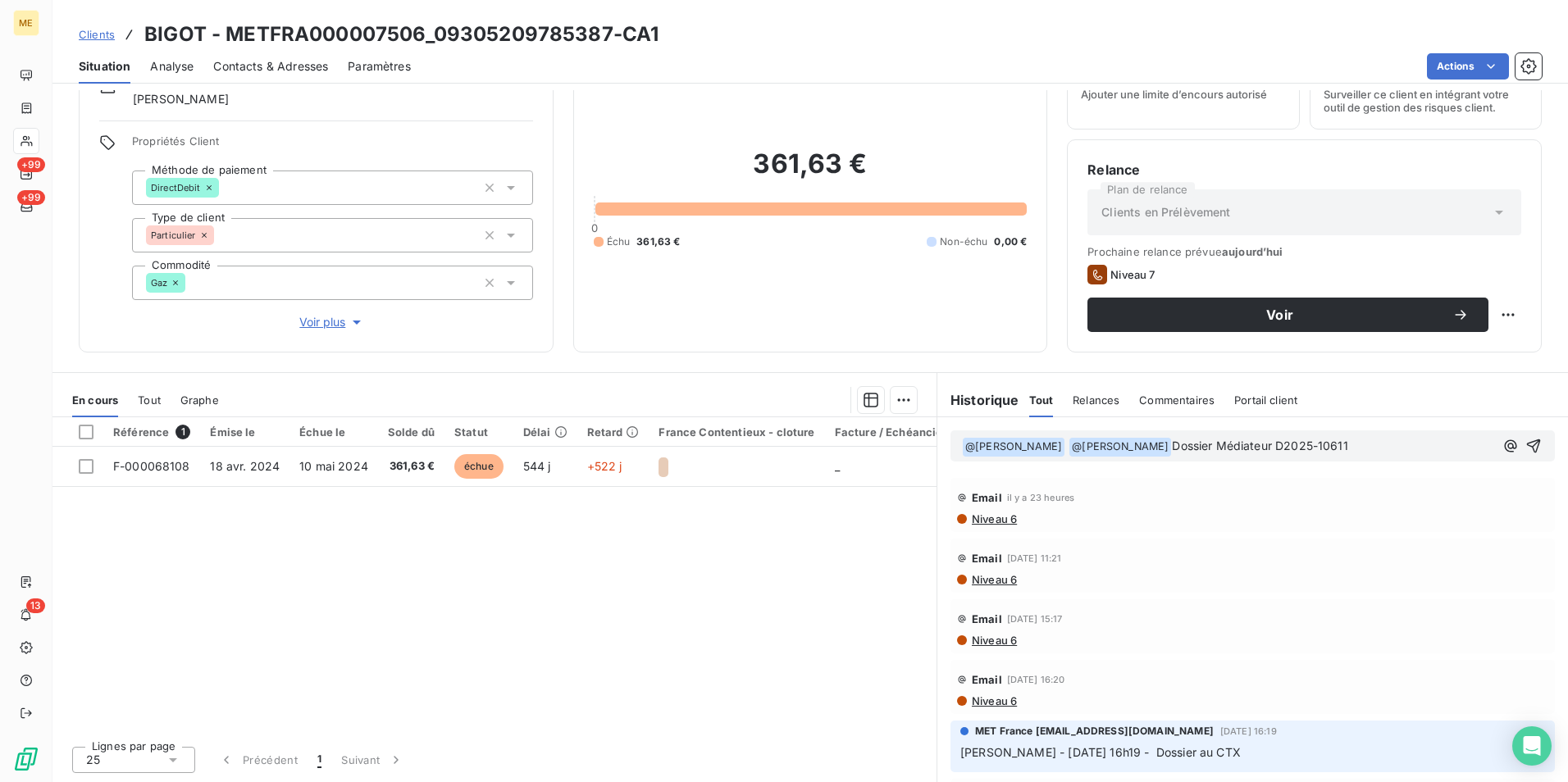
click at [1387, 434] on div "﻿ @ Bélinda Thomont ﻿ @ Amélie Matray ﻿ Dossier Médiateur D2025-10611" at bounding box center [1253, 446] width 604 height 31
click at [1383, 440] on p "﻿ @ Bélinda Thomont ﻿ @ Amélie Matray ﻿ Dossier Médiateur D2025-10611" at bounding box center [1227, 446] width 532 height 19
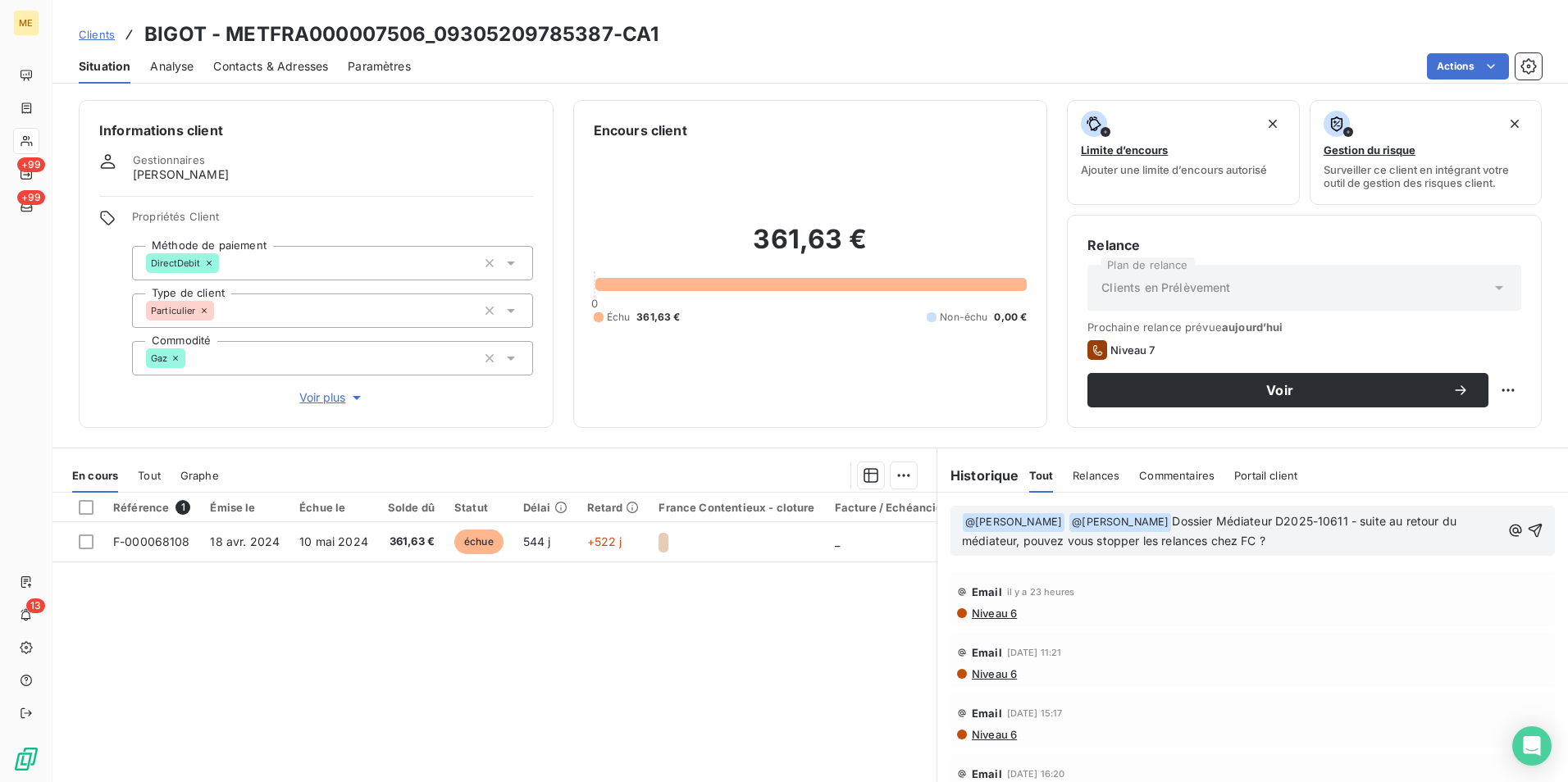
click at [1010, 538] on span "Dossier Médiateur D2025-10611 - suite au retour du médiateur, pouvez vous stopp…" at bounding box center [1210, 531] width 498 height 34
click at [1362, 540] on p "﻿ @ Bélinda Thomont ﻿ @ Amélie Matray ﻿ Dossier Médiateur D2025-10611 - suite a…" at bounding box center [1231, 531] width 538 height 39
click at [1527, 524] on icon "button" at bounding box center [1534, 530] width 16 height 16
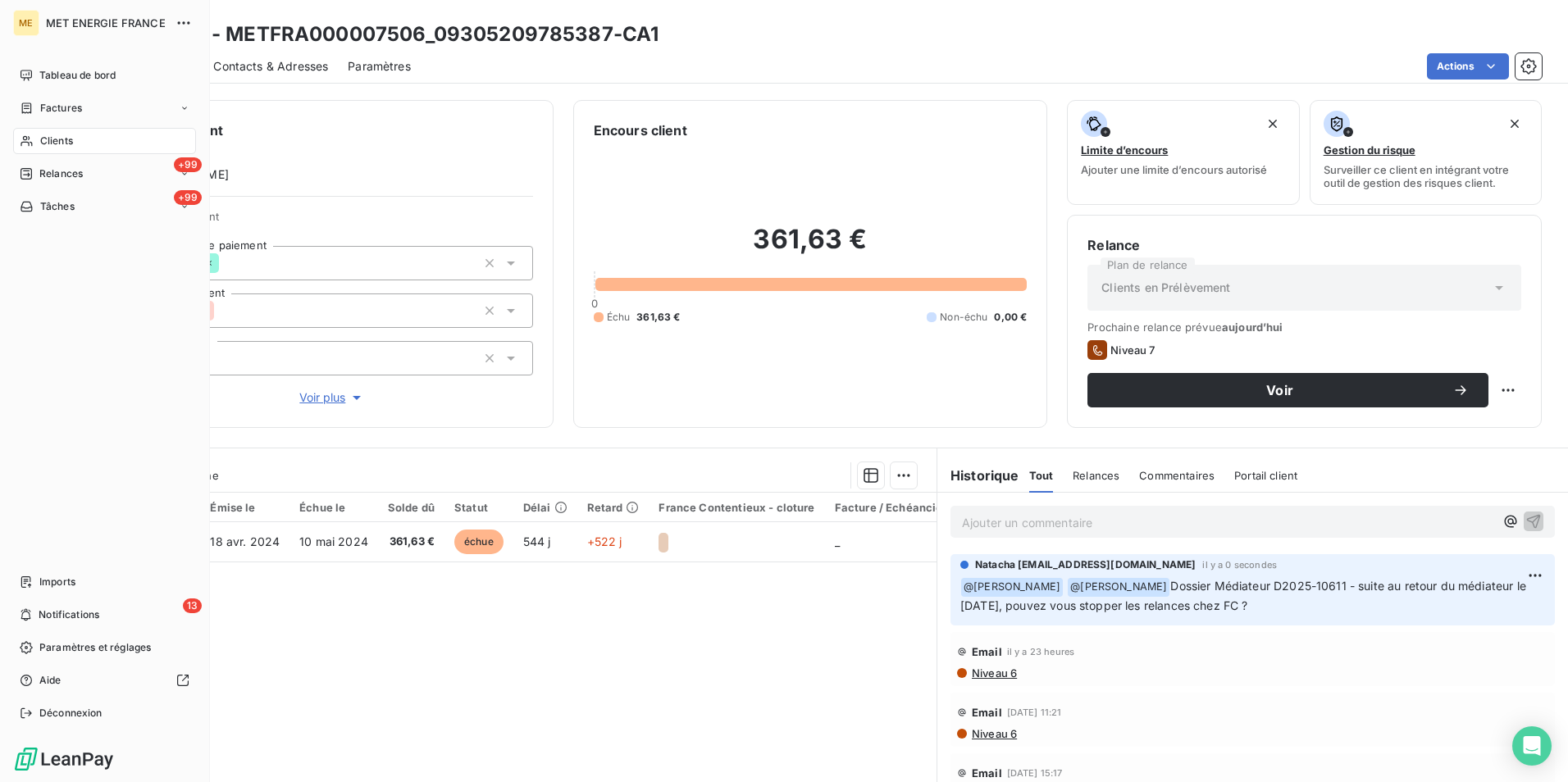
click at [50, 147] on span "Clients" at bounding box center [56, 141] width 33 height 15
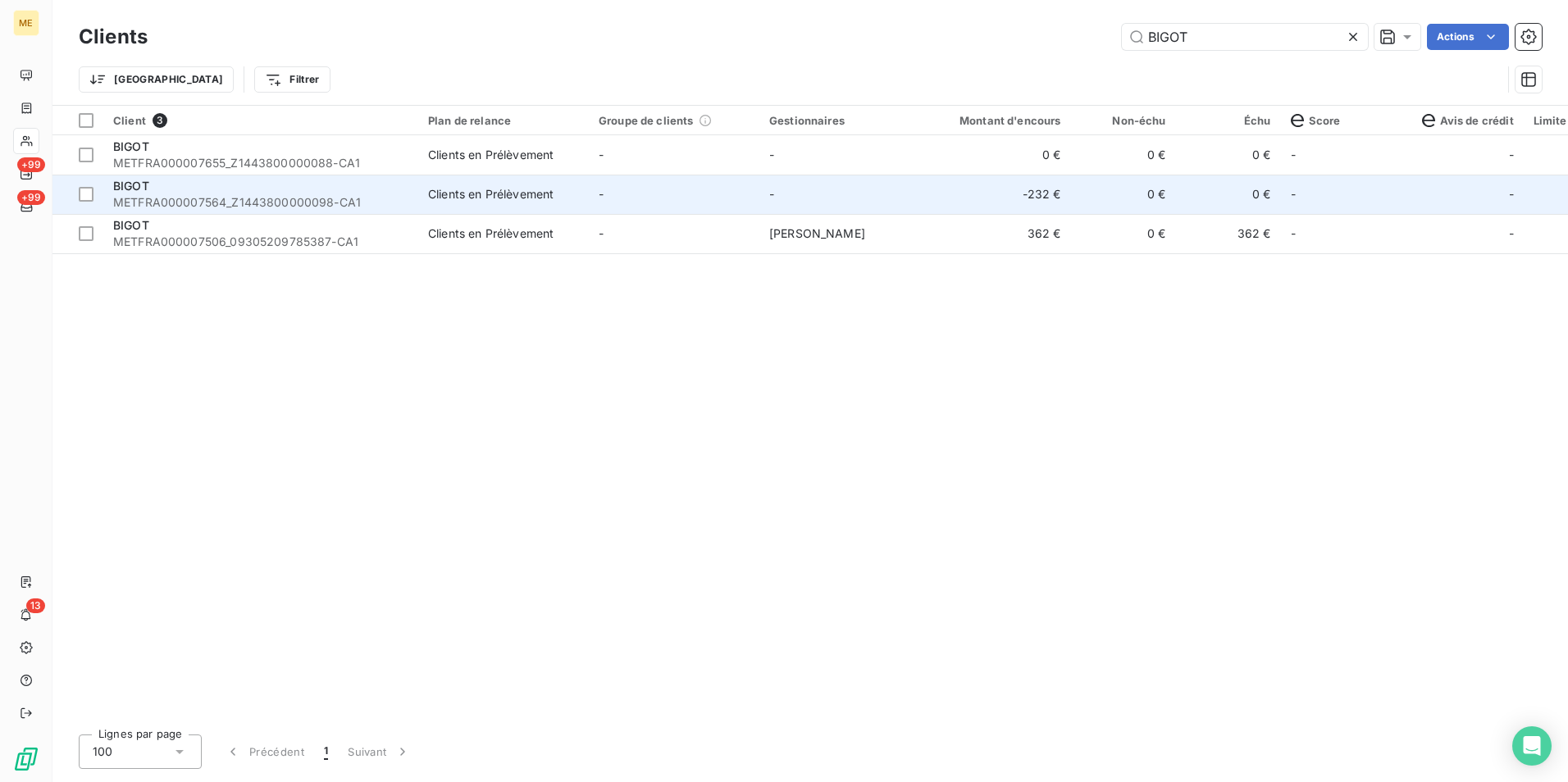
click at [466, 198] on div "Clients en Prélèvement" at bounding box center [490, 193] width 125 height 16
